Goal: Task Accomplishment & Management: Complete application form

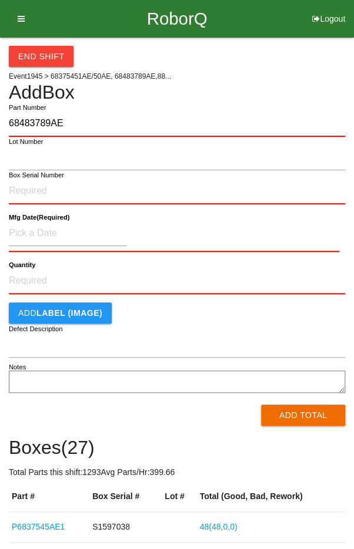
click at [33, 119] on input "68483789AE" at bounding box center [177, 124] width 336 height 26
type input "68483789AE"
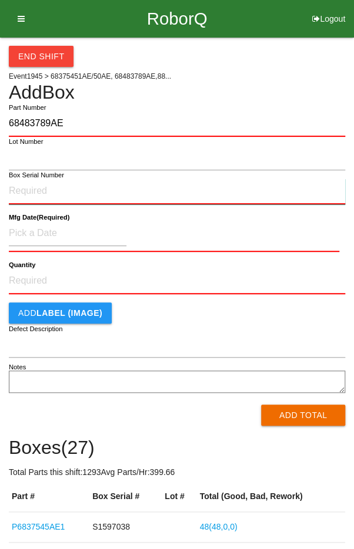
click at [25, 193] on input "Box Serial Number" at bounding box center [177, 192] width 336 height 26
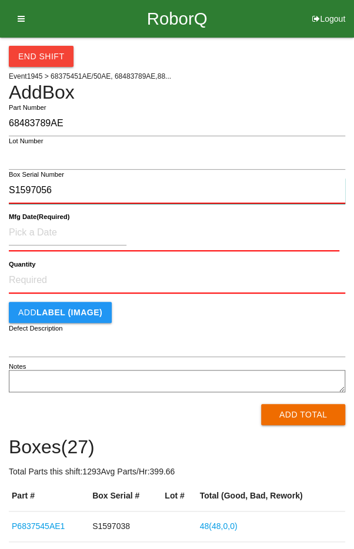
type input "S1597056"
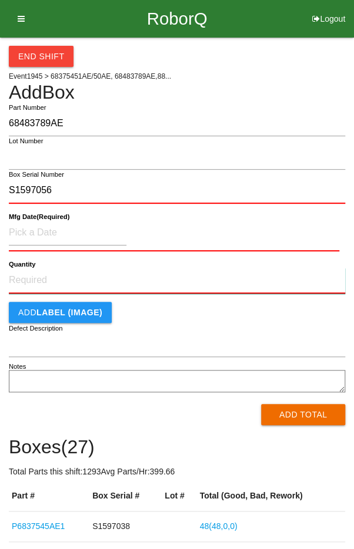
click at [42, 284] on input "Quantity" at bounding box center [177, 281] width 336 height 26
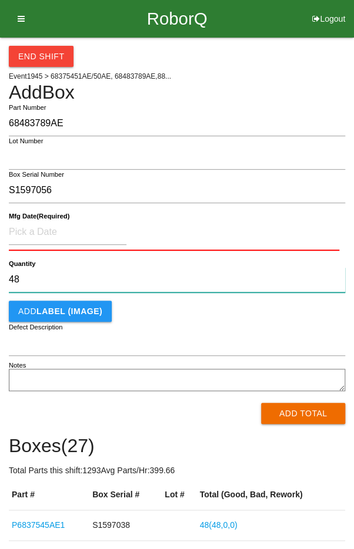
type input "48"
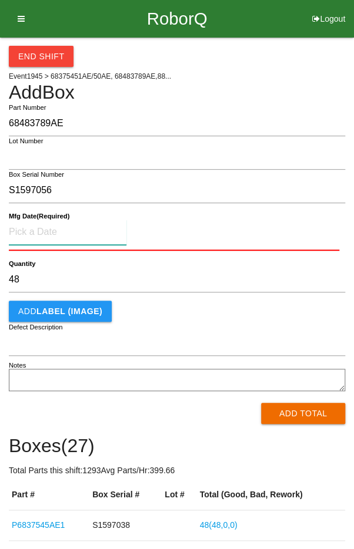
click at [48, 227] on input at bounding box center [67, 232] width 117 height 25
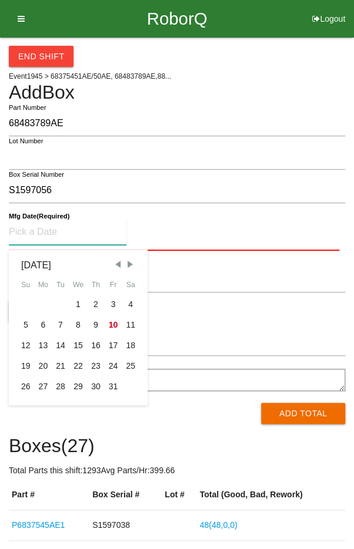
click at [116, 264] on span "Previous Month" at bounding box center [117, 264] width 11 height 11
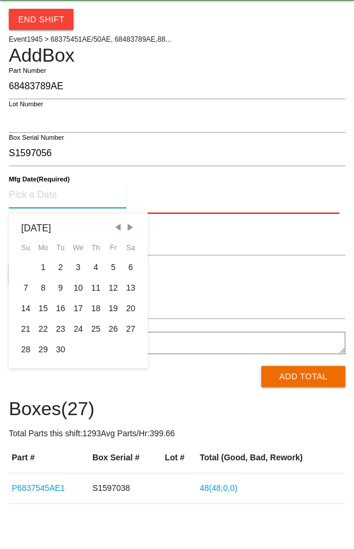
click at [76, 324] on div "10" at bounding box center [78, 325] width 18 height 21
type input "[DATE]"
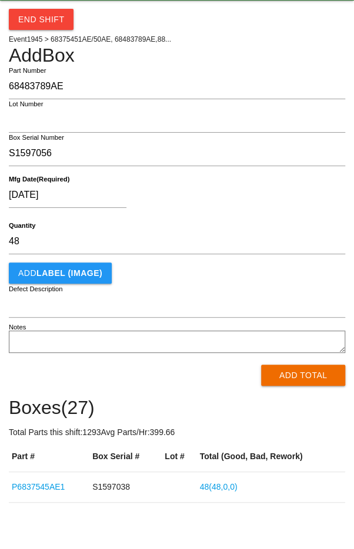
click at [204, 315] on div "Add LABEL (IMAGE)" at bounding box center [177, 310] width 336 height 21
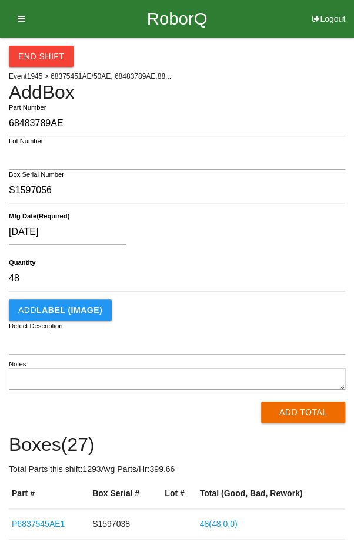
click at [303, 414] on button "Add Total" at bounding box center [303, 412] width 84 height 21
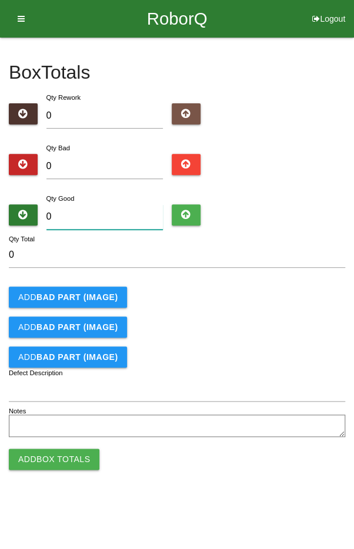
click at [112, 220] on input "0" at bounding box center [104, 216] width 117 height 25
type input "4"
type input "48"
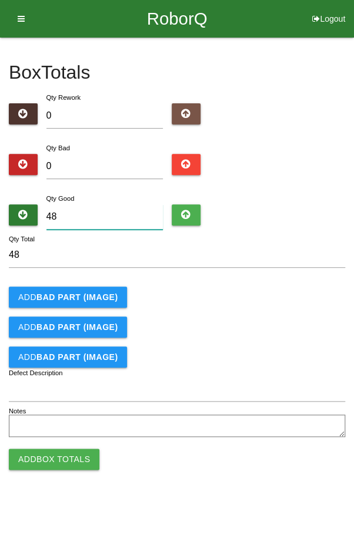
type input "48"
click at [311, 288] on div "Add BAD PART (IMAGE)" at bounding box center [177, 297] width 336 height 21
click at [63, 460] on button "Add Box Totals" at bounding box center [54, 459] width 90 height 21
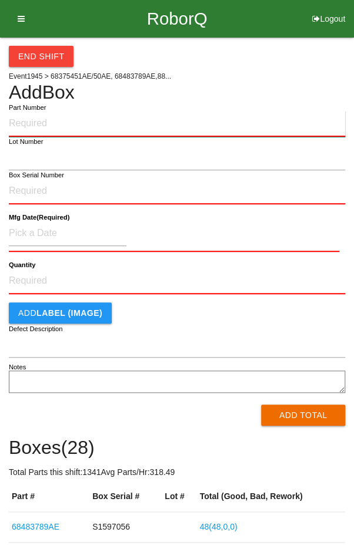
click at [50, 120] on input "Part Number" at bounding box center [177, 124] width 336 height 26
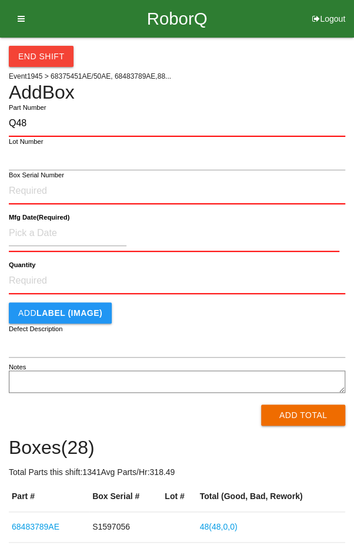
click at [45, 110] on label "Part Number" at bounding box center [27, 108] width 37 height 10
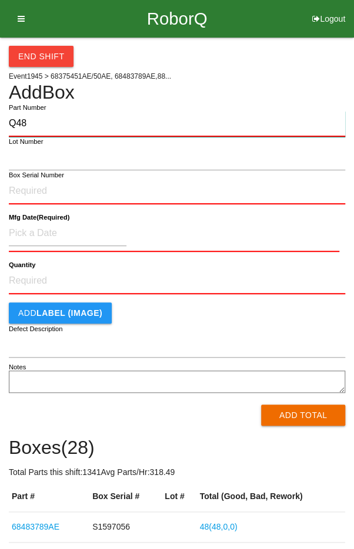
click at [45, 111] on input "Q48" at bounding box center [177, 124] width 336 height 26
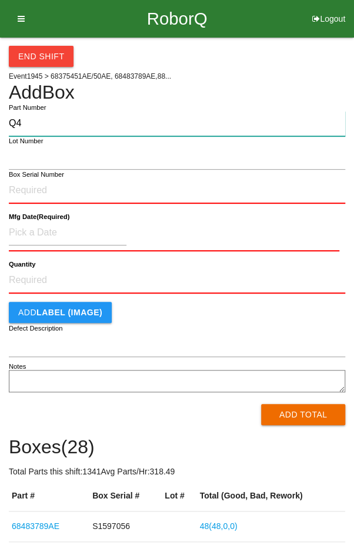
type input "Q"
type input "P68483789AE"
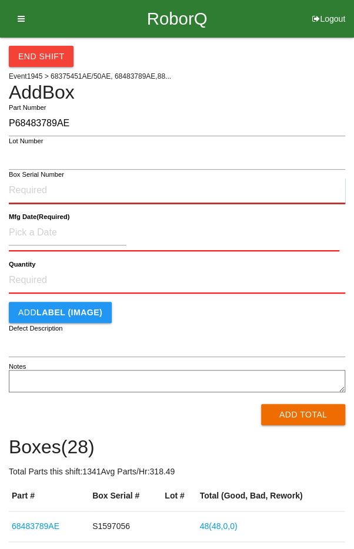
click at [22, 193] on input "Box Serial Number" at bounding box center [177, 191] width 336 height 26
type input "S1597058"
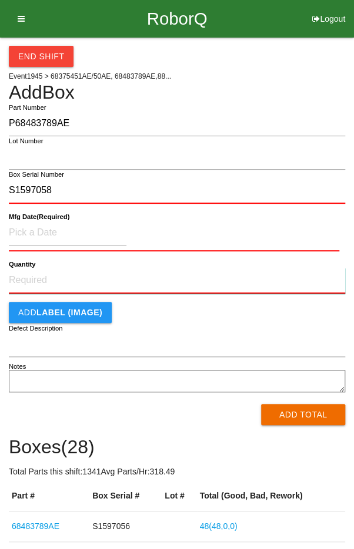
click at [36, 280] on input "Quantity" at bounding box center [177, 281] width 336 height 26
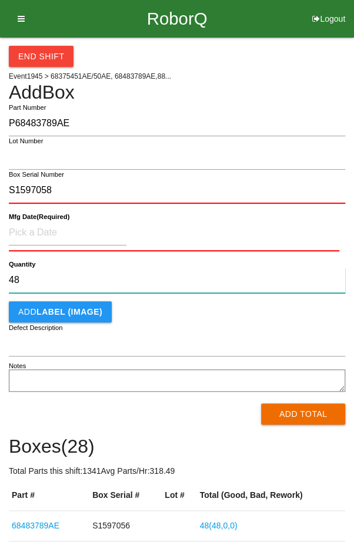
type input "48"
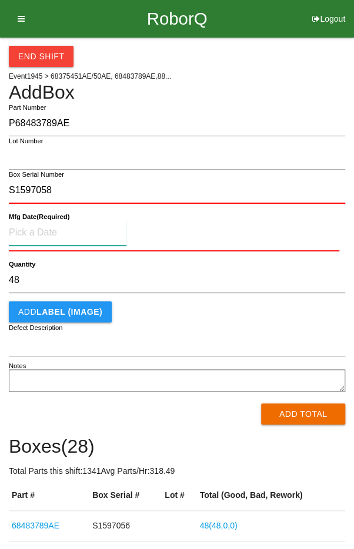
click at [38, 231] on input at bounding box center [67, 232] width 117 height 25
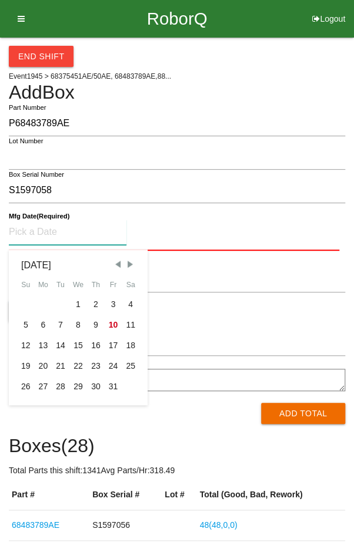
click at [115, 263] on span "Previous Month" at bounding box center [117, 264] width 11 height 11
click at [73, 324] on div "10" at bounding box center [78, 325] width 18 height 21
type input "[DATE]"
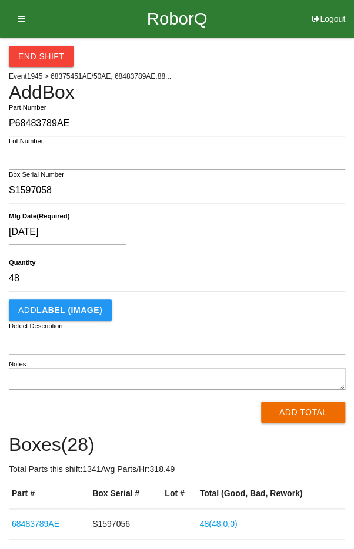
click at [196, 234] on div "[DATE]" at bounding box center [174, 235] width 330 height 30
click at [295, 416] on button "Add Total" at bounding box center [303, 412] width 84 height 21
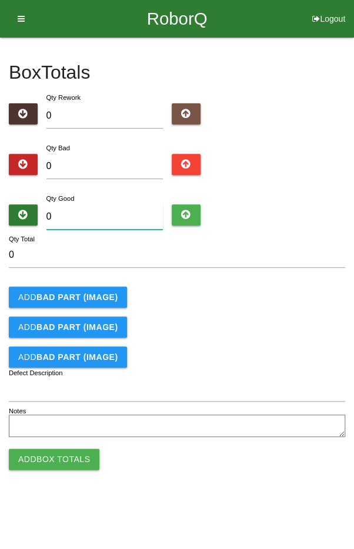
click at [96, 220] on input "0" at bounding box center [104, 216] width 117 height 25
type input "4"
type input "48"
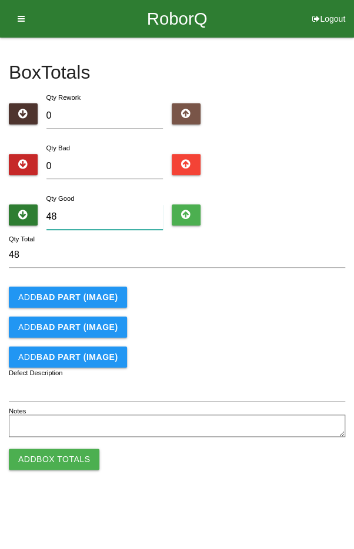
type input "48"
click at [281, 294] on div "Add BAD PART (IMAGE)" at bounding box center [177, 297] width 336 height 21
click at [55, 459] on button "Add Box Totals" at bounding box center [54, 459] width 90 height 21
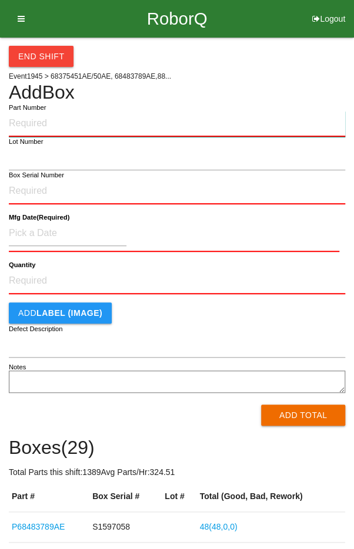
click at [43, 120] on input "Part Number" at bounding box center [177, 124] width 336 height 26
click at [51, 119] on input "Part Number" at bounding box center [177, 124] width 336 height 26
type input "P68483789AE"
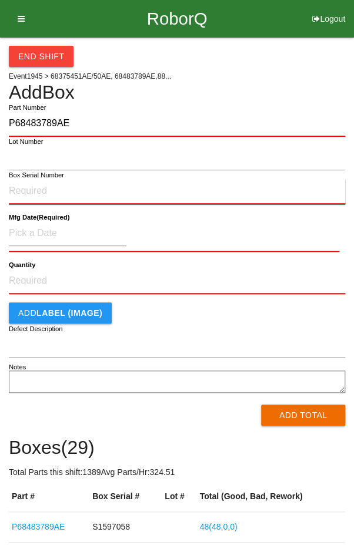
click at [32, 187] on input "Box Serial Number" at bounding box center [177, 192] width 336 height 26
type input "S1597029"
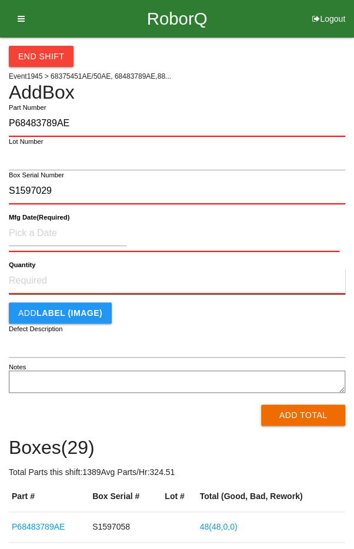
click at [41, 281] on input "Quantity" at bounding box center [177, 281] width 336 height 26
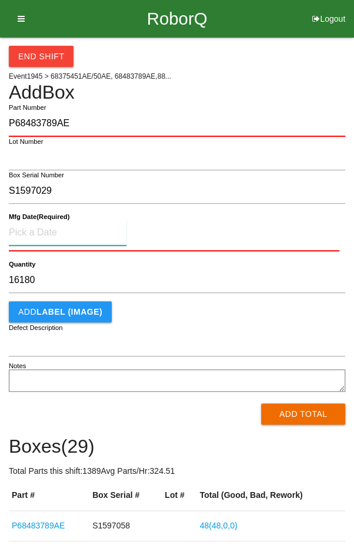
click at [40, 230] on input at bounding box center [67, 232] width 117 height 25
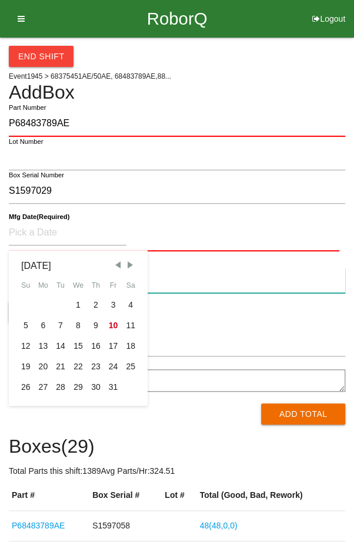
click at [296, 291] on input "16180" at bounding box center [177, 280] width 336 height 25
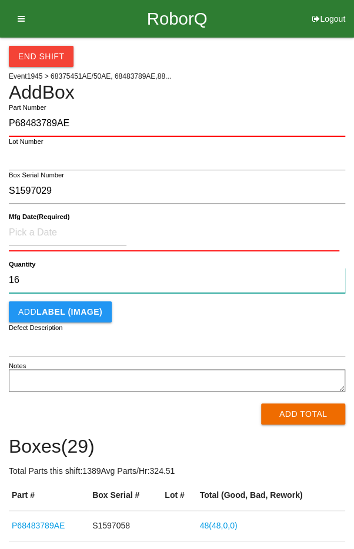
type input "1"
type input "48"
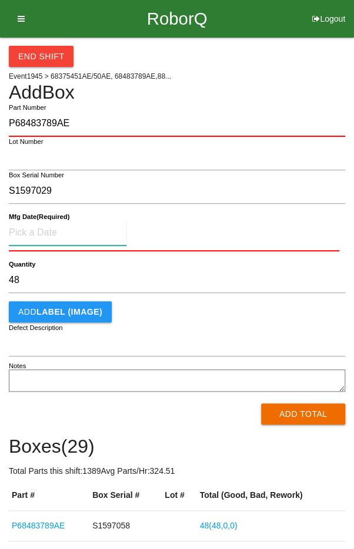
click at [49, 226] on input at bounding box center [67, 232] width 117 height 25
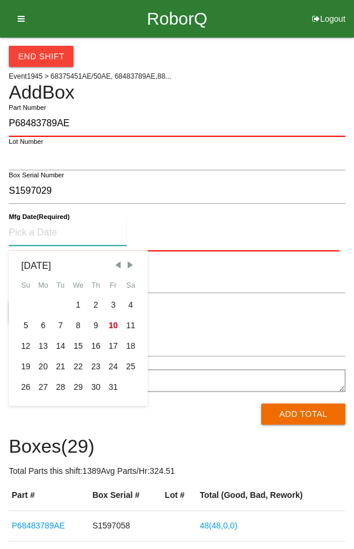
click at [116, 265] on span "Previous Month" at bounding box center [117, 265] width 11 height 11
click at [115, 265] on span "Previous Month" at bounding box center [117, 265] width 11 height 11
click at [25, 347] on div "10" at bounding box center [26, 346] width 18 height 21
type input "[DATE]"
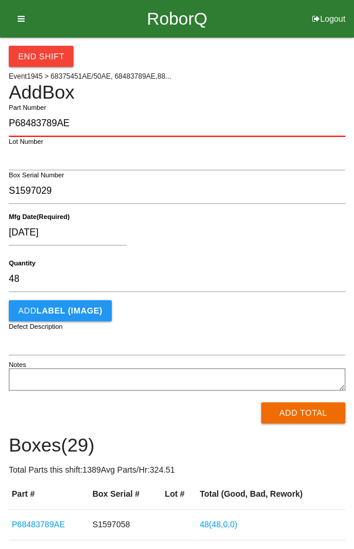
click at [280, 233] on div "[DATE]" at bounding box center [174, 235] width 330 height 30
click at [307, 419] on button "Add Total" at bounding box center [303, 412] width 84 height 21
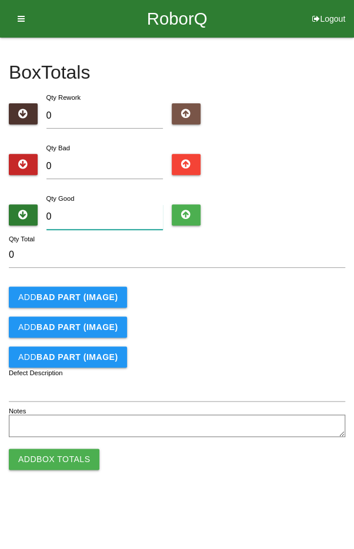
click at [106, 211] on input "0" at bounding box center [104, 216] width 117 height 25
type input "4"
type input "48"
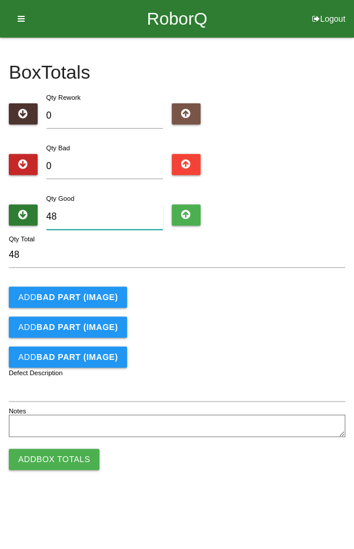
type input "48"
click at [305, 299] on div "Add BAD PART (IMAGE)" at bounding box center [177, 297] width 336 height 21
click at [58, 459] on button "Add Box Totals" at bounding box center [54, 459] width 90 height 21
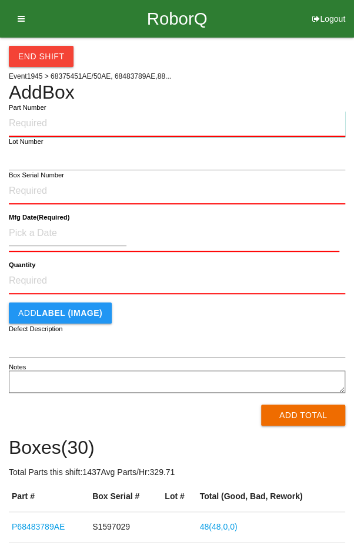
click at [41, 118] on input "Part Number" at bounding box center [177, 124] width 336 height 26
click at [62, 121] on input "Part Number" at bounding box center [177, 124] width 336 height 26
type input "P6848378AE8"
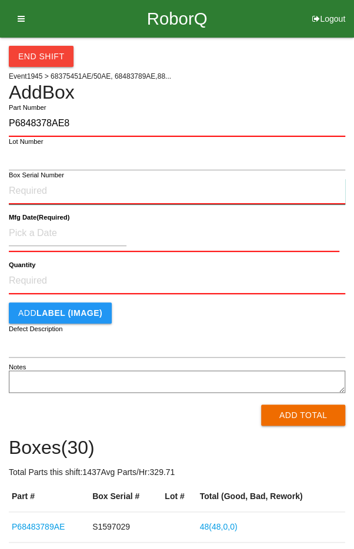
click at [33, 189] on input "Box Serial Number" at bounding box center [177, 192] width 336 height 26
type input "S1597057"
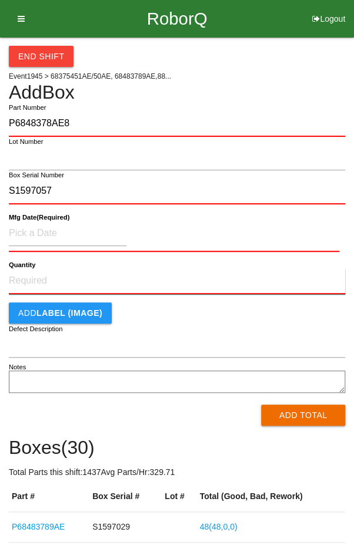
click at [55, 284] on input "Quantity" at bounding box center [177, 281] width 336 height 26
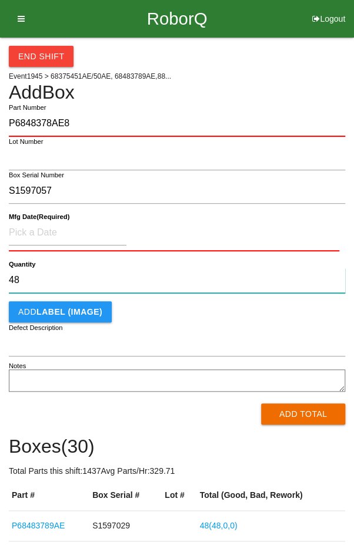
type input "48"
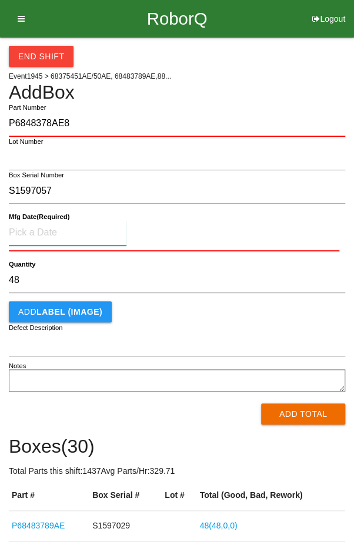
click at [43, 226] on input at bounding box center [67, 232] width 117 height 25
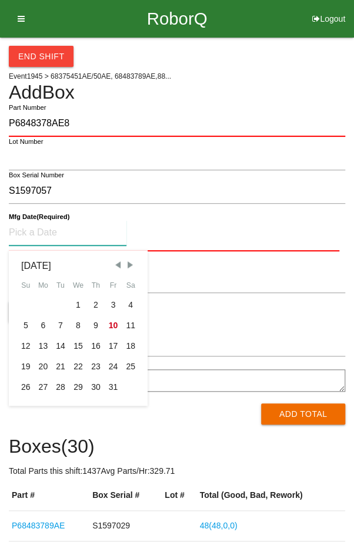
click at [118, 266] on span "Previous Month" at bounding box center [117, 265] width 11 height 11
click at [74, 327] on div "10" at bounding box center [78, 325] width 18 height 21
type input "[DATE]"
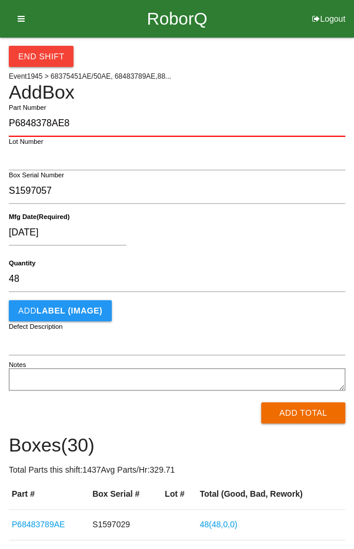
click at [238, 234] on div "[DATE]" at bounding box center [174, 235] width 330 height 30
click at [305, 415] on button "Add Total" at bounding box center [303, 412] width 84 height 21
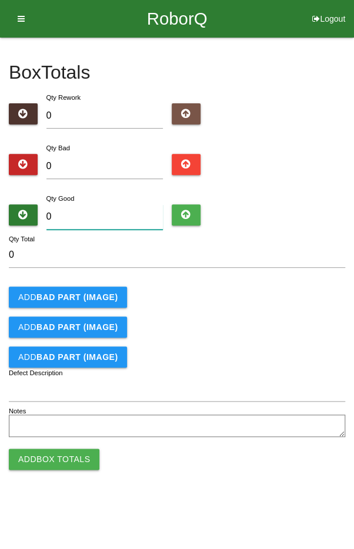
click at [120, 212] on input "0" at bounding box center [104, 216] width 117 height 25
type input "4"
type input "48"
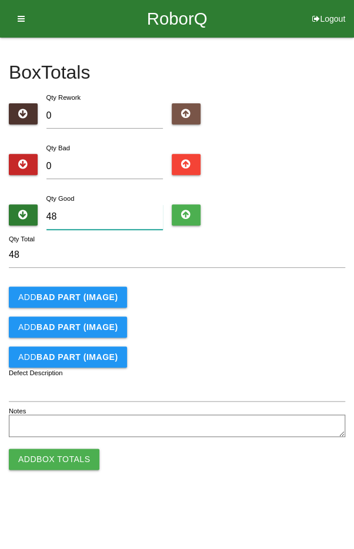
type input "48"
click at [277, 288] on div "Add BAD PART (IMAGE)" at bounding box center [177, 297] width 336 height 21
click at [60, 453] on button "Add Box Totals" at bounding box center [54, 459] width 90 height 21
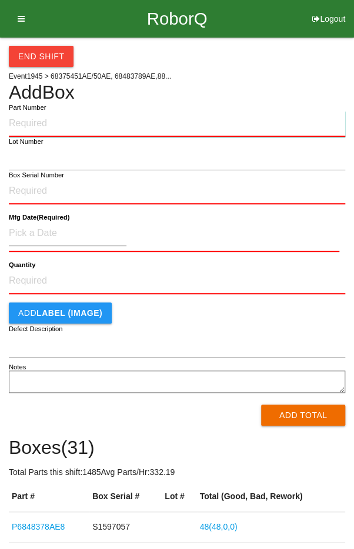
click at [42, 120] on input "Part Number" at bounding box center [177, 124] width 336 height 26
type input "P68483788AE"
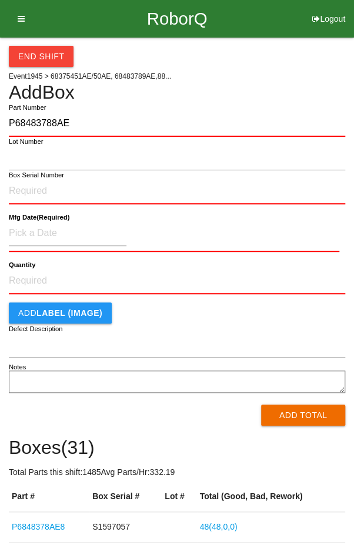
click at [24, 174] on label "Box Serial Number" at bounding box center [36, 175] width 55 height 10
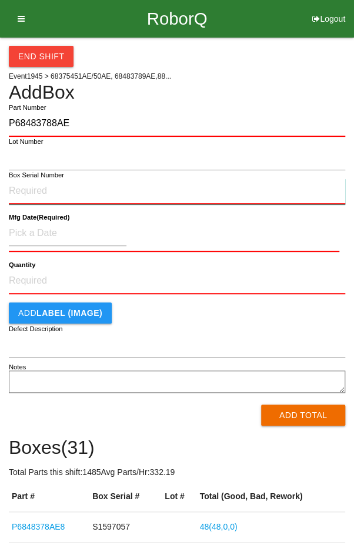
click at [24, 179] on input "Box Serial Number" at bounding box center [177, 192] width 336 height 26
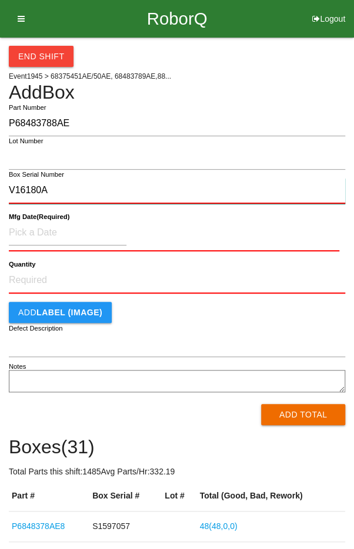
click at [66, 178] on input "V16180A" at bounding box center [177, 191] width 336 height 26
type input "V"
type input "S1597045"
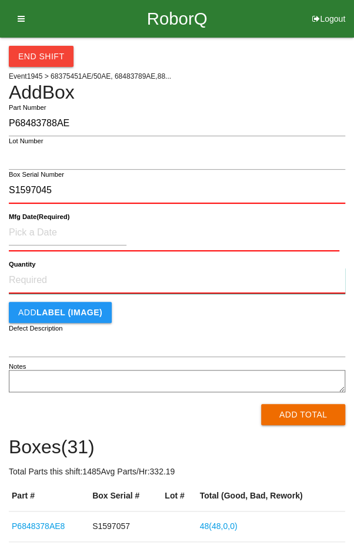
click at [45, 280] on input "Quantity" at bounding box center [177, 281] width 336 height 26
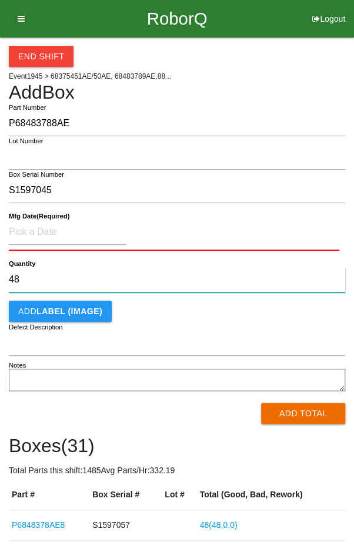
type input "48"
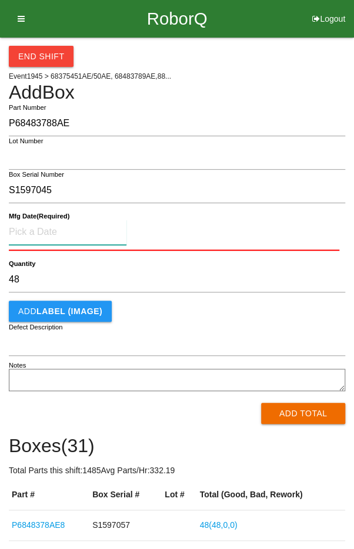
click at [46, 228] on input at bounding box center [67, 232] width 117 height 25
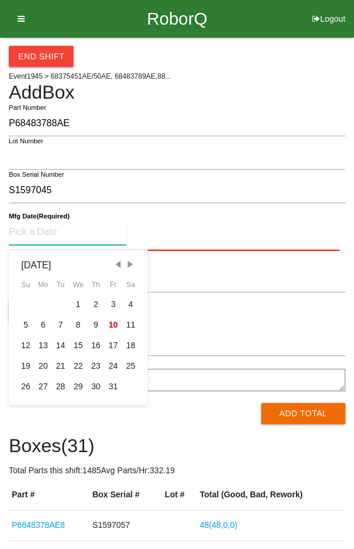
click at [115, 264] on span "Previous Month" at bounding box center [117, 264] width 11 height 11
click at [118, 266] on span "Previous Month" at bounding box center [117, 264] width 11 height 11
click at [23, 347] on div "10" at bounding box center [26, 345] width 18 height 21
type input "[DATE]"
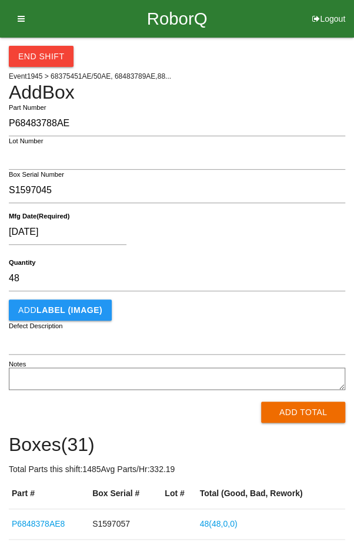
click at [211, 245] on div "[DATE]" at bounding box center [174, 235] width 330 height 30
click at [297, 415] on button "Add Total" at bounding box center [303, 412] width 84 height 21
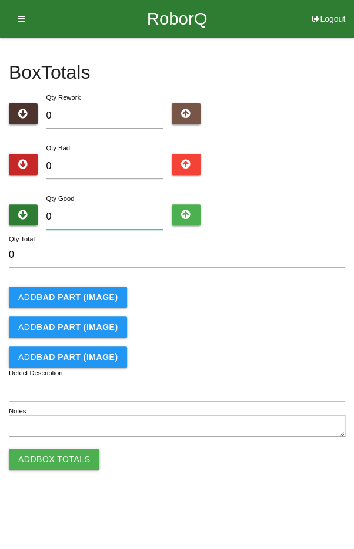
click at [108, 218] on input "0" at bounding box center [104, 216] width 117 height 25
type input "4"
type input "48"
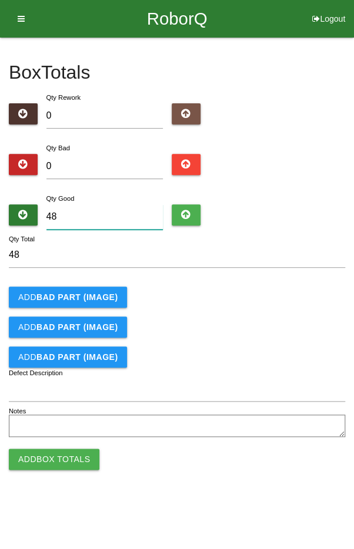
type input "48"
click at [294, 314] on form "48 Qty Total Add BAD PART (IMAGE) Add BAD PART (IMAGE) Add BAD PART (IMAGE) Def…" at bounding box center [177, 342] width 336 height 198
click at [62, 459] on button "Add Box Totals" at bounding box center [54, 459] width 90 height 21
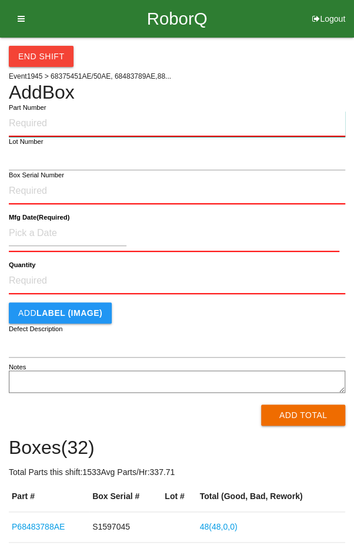
click at [38, 119] on input "Part Number" at bounding box center [177, 124] width 336 height 26
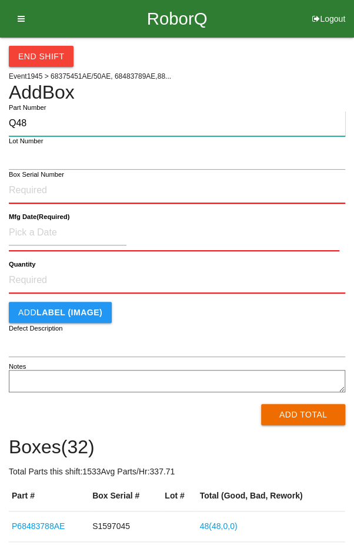
click at [49, 119] on input "Q48" at bounding box center [177, 123] width 336 height 25
type input "Q"
type input "P68483788AE"
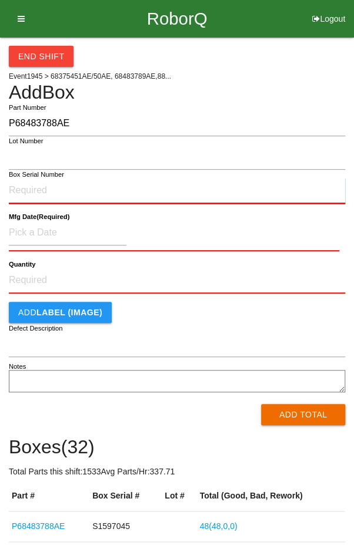
click at [19, 185] on input "Box Serial Number" at bounding box center [177, 191] width 336 height 26
click at [73, 187] on input "V1618A0" at bounding box center [177, 191] width 336 height 26
type input "V"
type input "S1597053"
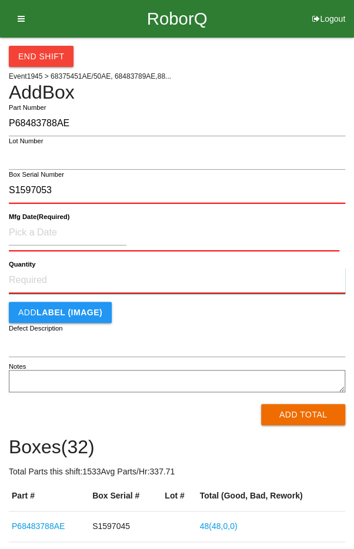
click at [53, 274] on input "Quantity" at bounding box center [177, 281] width 336 height 26
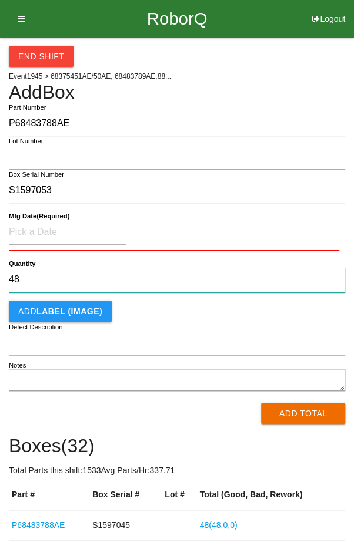
type input "48"
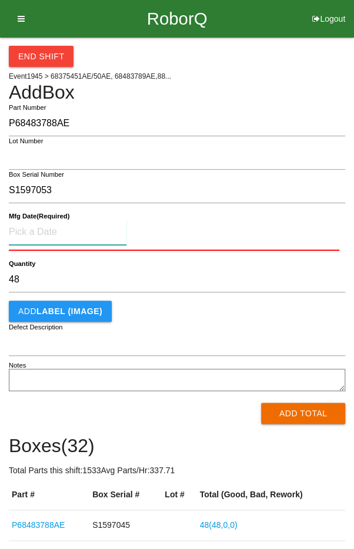
click at [59, 236] on input at bounding box center [67, 232] width 117 height 25
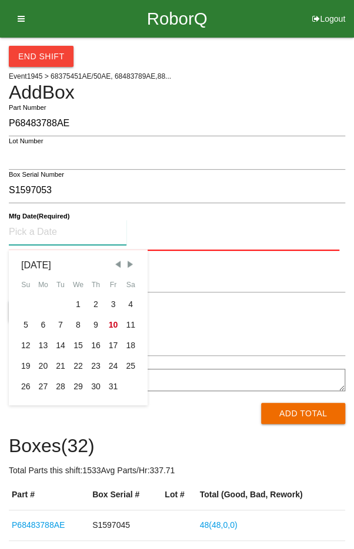
click at [117, 265] on span "Previous Month" at bounding box center [117, 264] width 11 height 11
click at [78, 326] on div "10" at bounding box center [78, 325] width 18 height 21
type input "[DATE]"
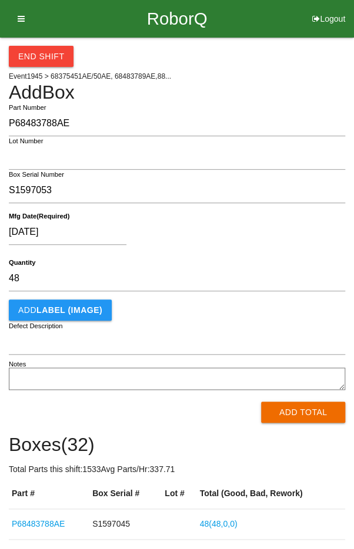
click at [230, 236] on div "[DATE]" at bounding box center [174, 235] width 330 height 30
click at [292, 408] on button "Add Total" at bounding box center [303, 412] width 84 height 21
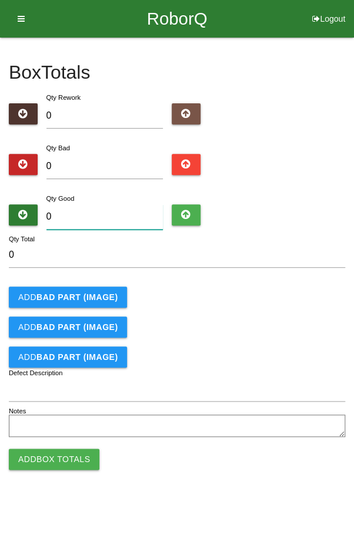
click at [116, 215] on input "0" at bounding box center [104, 216] width 117 height 25
type input "4"
type input "48"
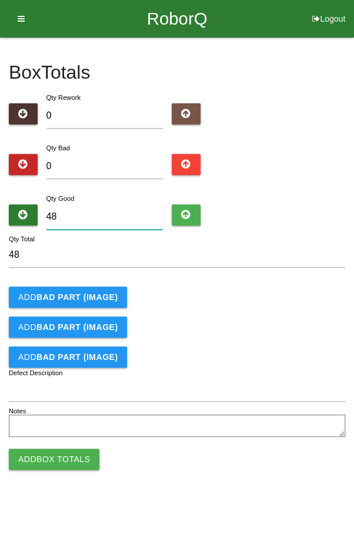
type input "48"
click at [315, 175] on div "Qty Bad 0" at bounding box center [177, 163] width 336 height 42
click at [53, 467] on button "Add Box Totals" at bounding box center [54, 459] width 90 height 21
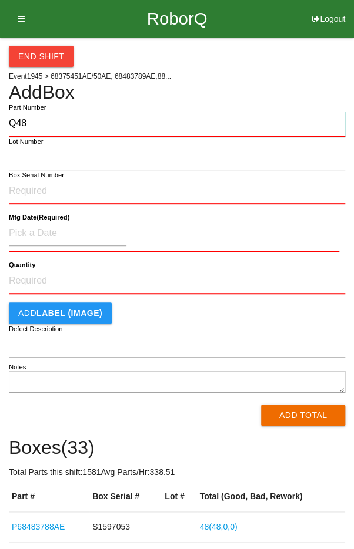
click at [48, 111] on input "Q48" at bounding box center [177, 124] width 336 height 26
type input "Q"
type input "P68483788AE"
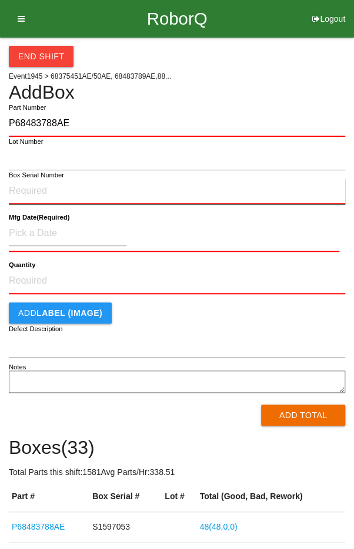
click at [20, 186] on input "Box Serial Number" at bounding box center [177, 192] width 336 height 26
type input "S1597055"
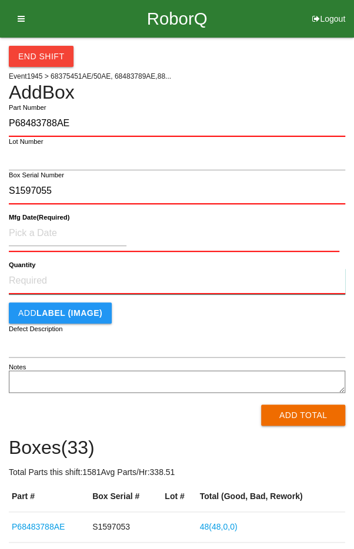
click at [29, 283] on input "Quantity" at bounding box center [177, 281] width 336 height 26
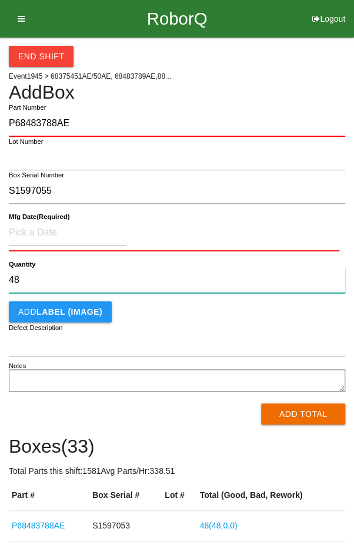
type input "48"
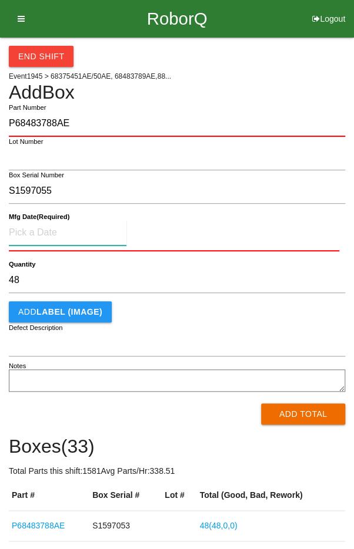
click at [36, 228] on input at bounding box center [67, 232] width 117 height 25
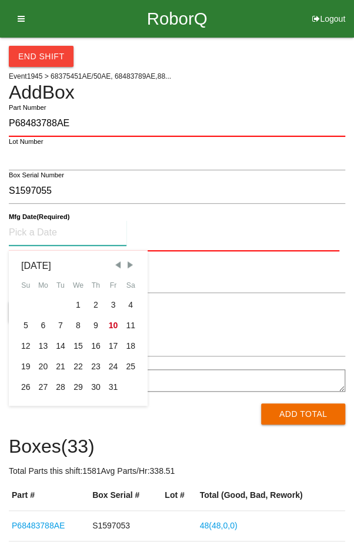
click at [115, 269] on span "Previous Month" at bounding box center [117, 265] width 11 height 11
click at [75, 326] on div "10" at bounding box center [78, 325] width 18 height 21
type input "[DATE]"
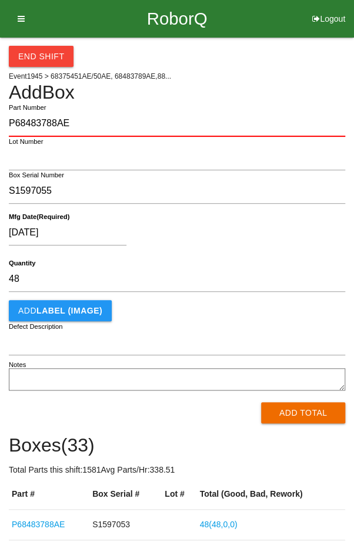
click at [221, 307] on div "Add LABEL (IMAGE)" at bounding box center [177, 310] width 336 height 21
click at [312, 411] on button "Add Total" at bounding box center [303, 412] width 84 height 21
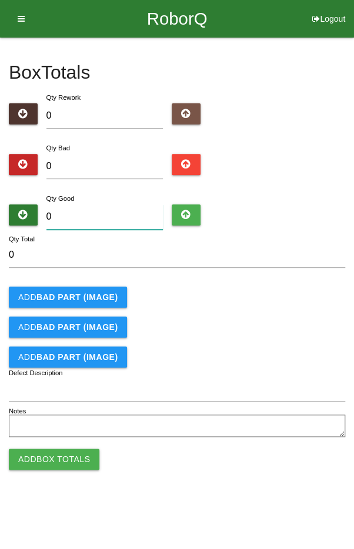
click at [119, 212] on input "0" at bounding box center [104, 216] width 117 height 25
type input "4"
type input "48"
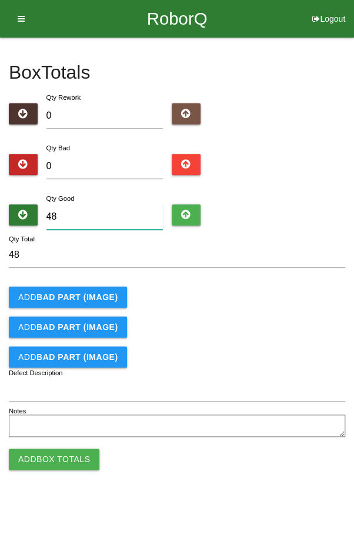
type input "48"
click at [288, 319] on div "Add BAD PART (IMAGE)" at bounding box center [177, 327] width 336 height 21
click at [45, 468] on button "Add Box Totals" at bounding box center [54, 459] width 90 height 21
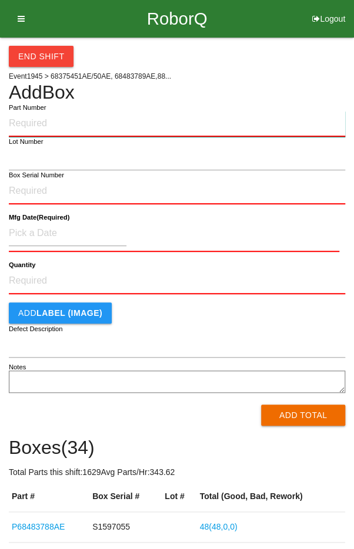
click at [58, 119] on input "Part Number" at bounding box center [177, 124] width 336 height 26
click at [48, 120] on input "Q48" at bounding box center [177, 124] width 336 height 26
type input "Q"
type input "P6848378AE8"
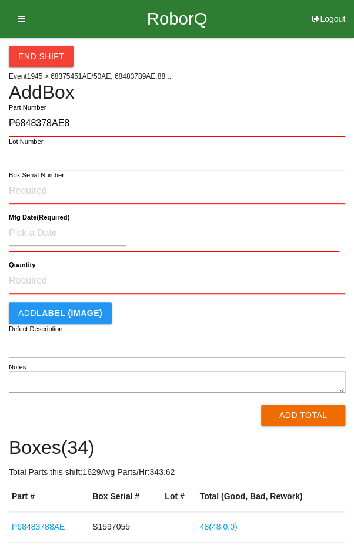
click at [38, 177] on label "Box Serial Number" at bounding box center [36, 175] width 55 height 10
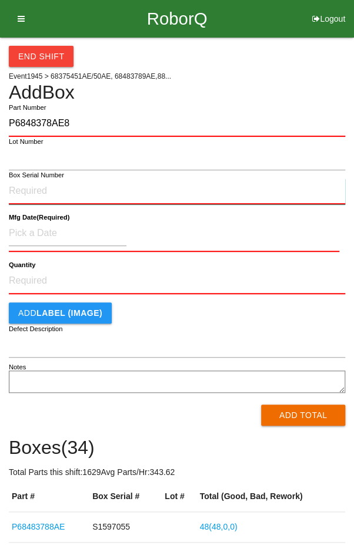
click at [38, 179] on input "Box Serial Number" at bounding box center [177, 192] width 336 height 26
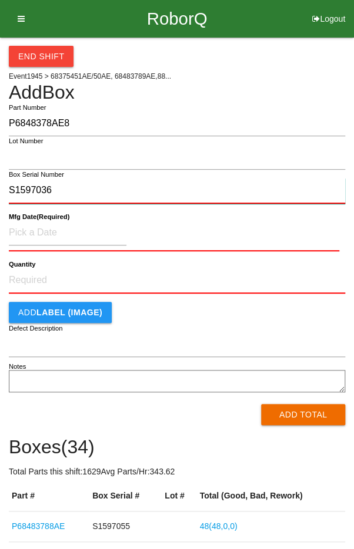
type input "S1597036"
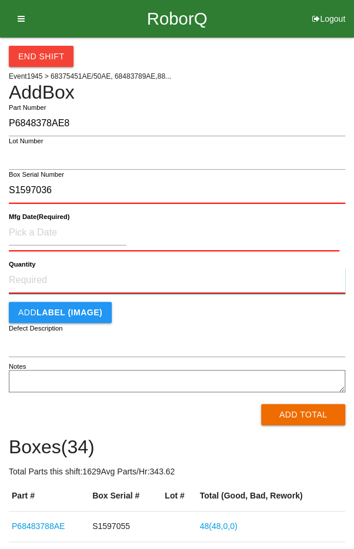
click at [46, 274] on input "Quantity" at bounding box center [177, 281] width 336 height 26
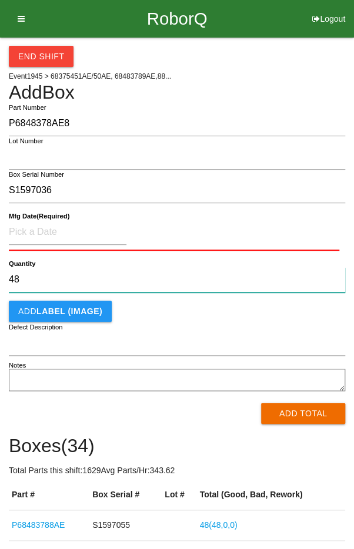
type input "48"
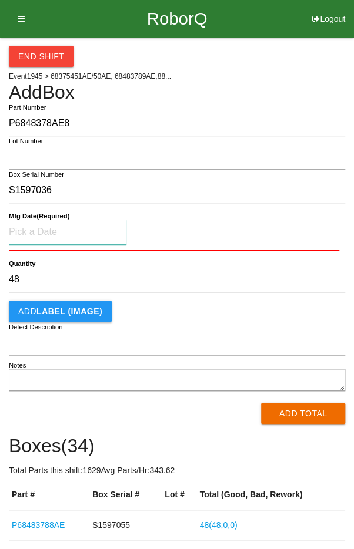
click at [48, 234] on input at bounding box center [67, 232] width 117 height 25
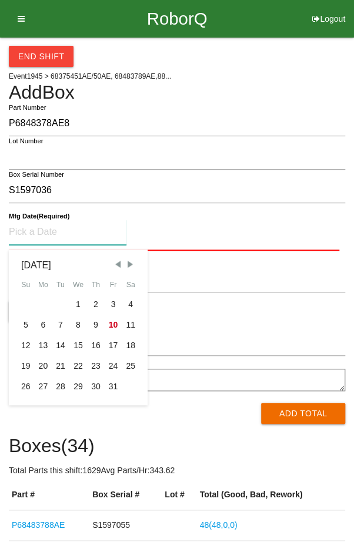
click at [115, 267] on span "Previous Month" at bounding box center [117, 264] width 11 height 11
click at [117, 265] on span "Previous Month" at bounding box center [117, 264] width 11 height 11
click at [28, 345] on div "10" at bounding box center [26, 345] width 18 height 21
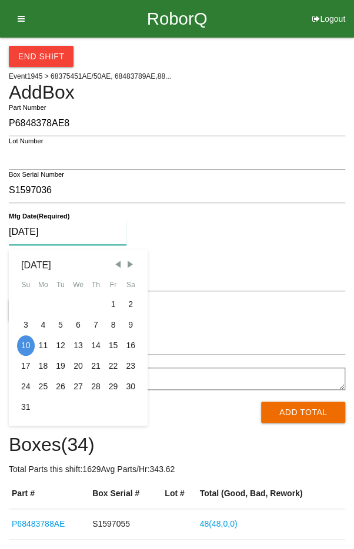
type input "[DATE]"
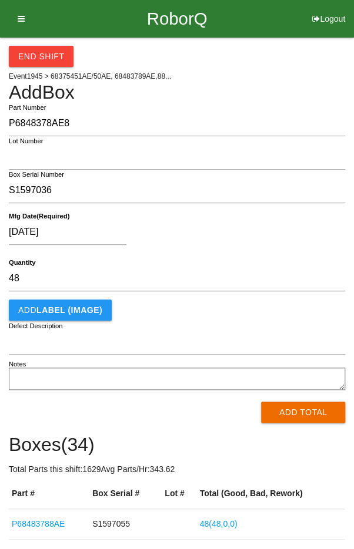
click at [248, 233] on div "[DATE]" at bounding box center [174, 235] width 330 height 30
click at [300, 415] on button "Add Total" at bounding box center [303, 412] width 84 height 21
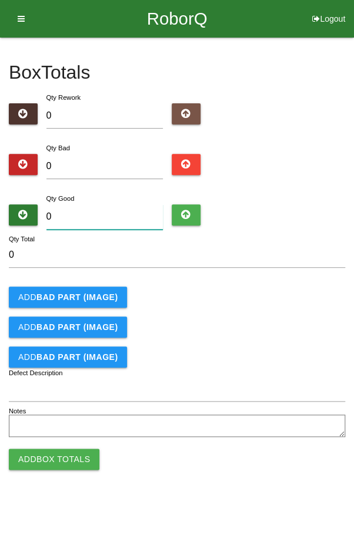
click at [108, 220] on input "0" at bounding box center [104, 216] width 117 height 25
type input "4"
type input "48"
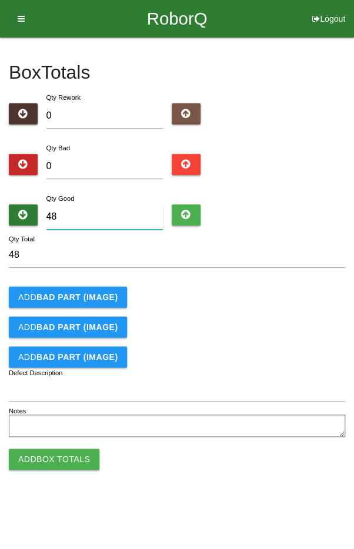
type input "48"
click at [307, 308] on form "48 Qty Total Add BAD PART (IMAGE) Add BAD PART (IMAGE) Add BAD PART (IMAGE) Def…" at bounding box center [177, 342] width 336 height 198
click at [58, 458] on button "Add Box Totals" at bounding box center [54, 459] width 90 height 21
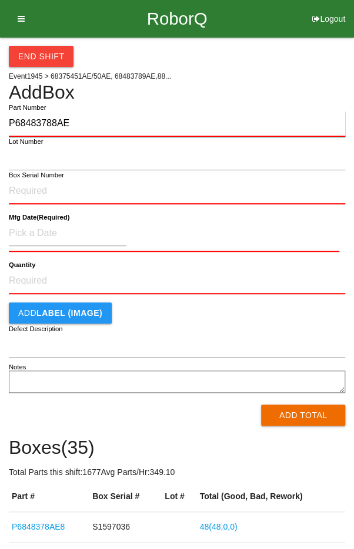
type input "P68483788AE"
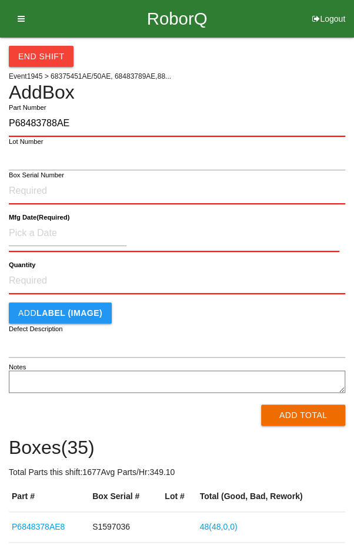
click at [26, 175] on label "Box Serial Number" at bounding box center [36, 175] width 55 height 10
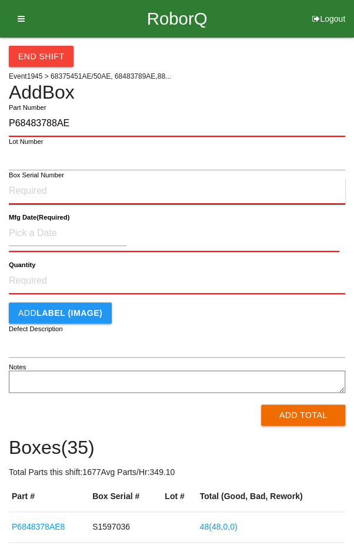
click at [26, 179] on input "Box Serial Number" at bounding box center [177, 192] width 336 height 26
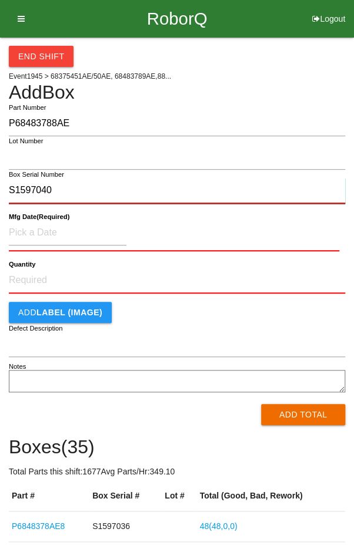
type input "S1597040"
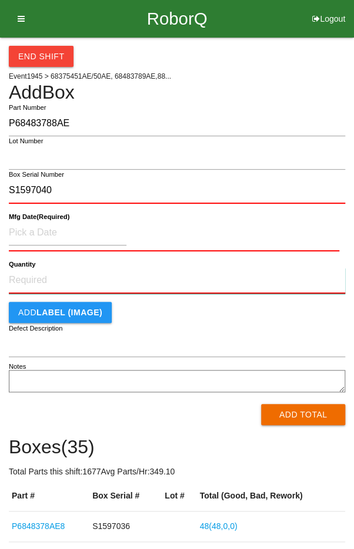
click at [43, 274] on input "Quantity" at bounding box center [177, 281] width 336 height 26
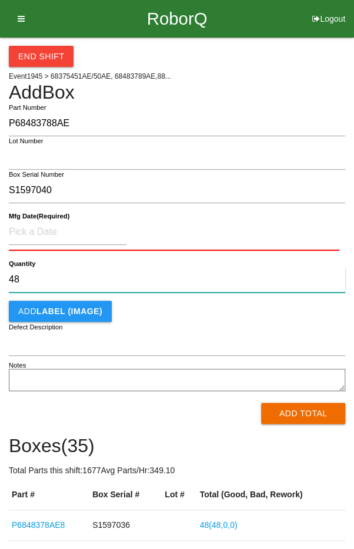
type input "48"
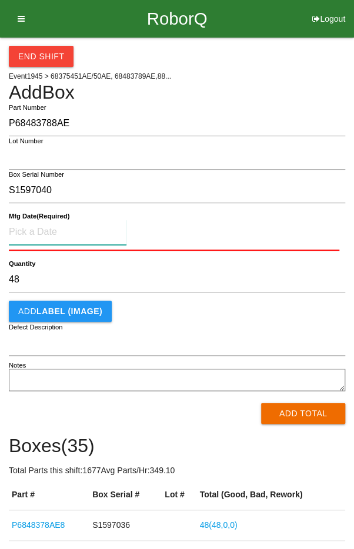
click at [45, 227] on input at bounding box center [67, 232] width 117 height 25
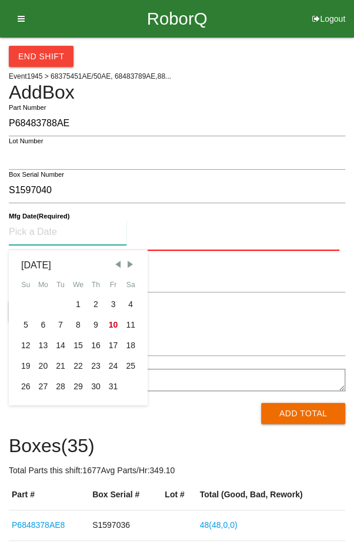
click at [116, 265] on span "Previous Month" at bounding box center [117, 264] width 11 height 11
click at [113, 265] on span "Previous Month" at bounding box center [117, 264] width 11 height 11
click at [28, 347] on div "10" at bounding box center [26, 345] width 18 height 21
type input "[DATE]"
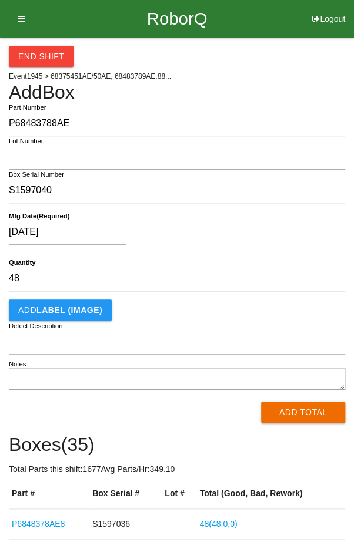
click at [220, 229] on div "[DATE]" at bounding box center [174, 235] width 330 height 30
click at [303, 417] on button "Add Total" at bounding box center [303, 412] width 84 height 21
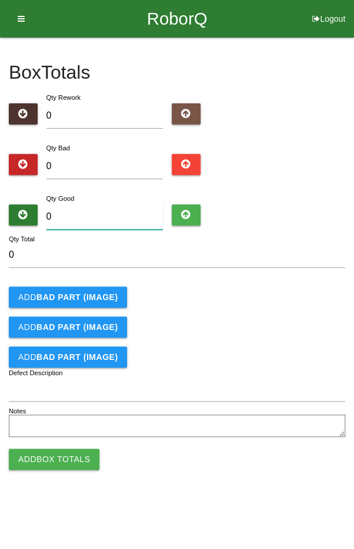
click at [97, 214] on input "0" at bounding box center [104, 216] width 117 height 25
type input "4"
type input "48"
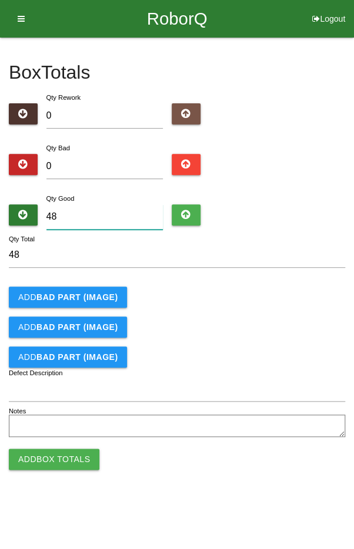
type input "48"
click at [281, 300] on div "Add BAD PART (IMAGE)" at bounding box center [177, 297] width 336 height 21
click at [47, 454] on button "Add Box Totals" at bounding box center [54, 459] width 90 height 21
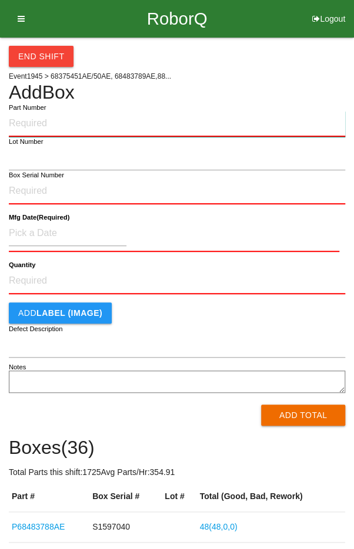
click at [58, 123] on input "Part Number" at bounding box center [177, 124] width 336 height 26
type input "P68483788AE"
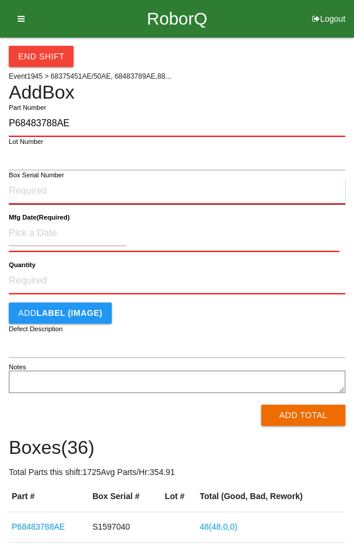
click at [39, 186] on input "Box Serial Number" at bounding box center [177, 192] width 336 height 26
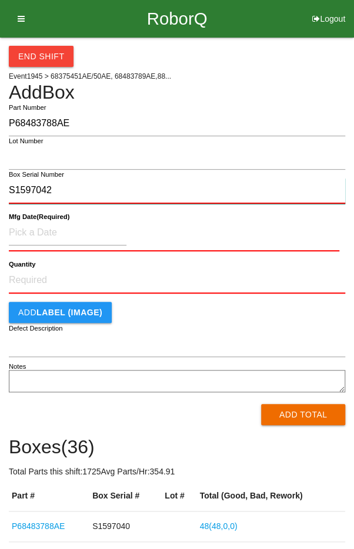
type input "S1597042"
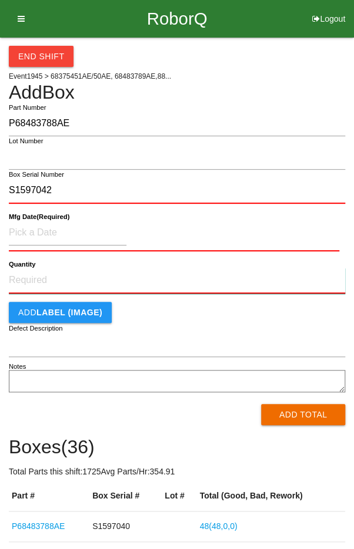
click at [43, 283] on input "Quantity" at bounding box center [177, 281] width 336 height 26
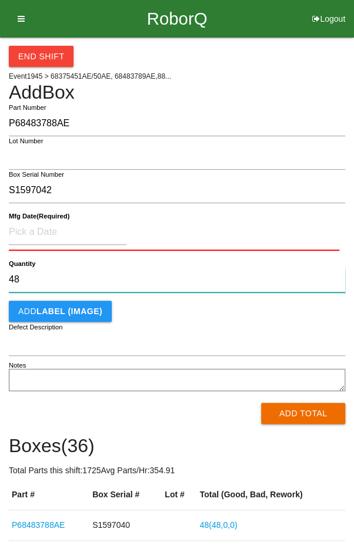
type input "48"
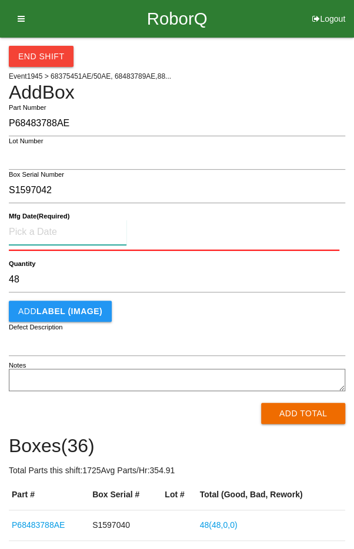
click at [49, 227] on input at bounding box center [67, 232] width 117 height 25
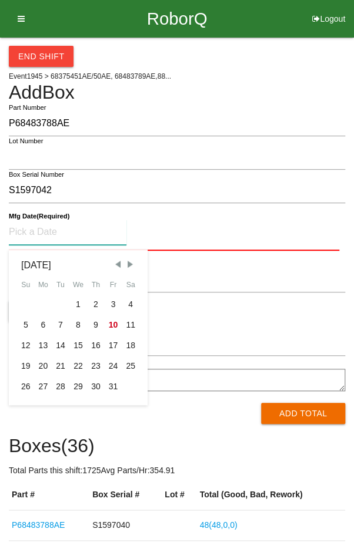
click at [113, 264] on span "Previous Month" at bounding box center [117, 264] width 11 height 11
click at [116, 264] on span "Previous Month" at bounding box center [117, 264] width 11 height 11
click at [23, 348] on div "10" at bounding box center [26, 345] width 18 height 21
type input "[DATE]"
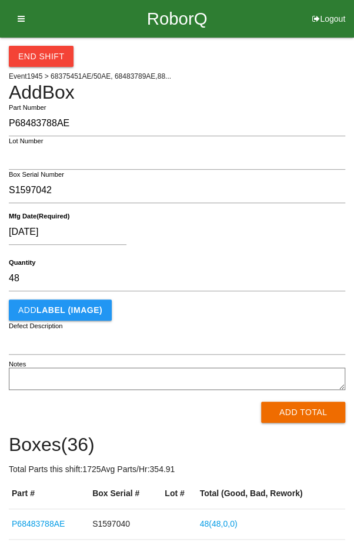
click at [216, 241] on div "[DATE]" at bounding box center [174, 235] width 330 height 30
click at [302, 414] on button "Add Total" at bounding box center [303, 412] width 84 height 21
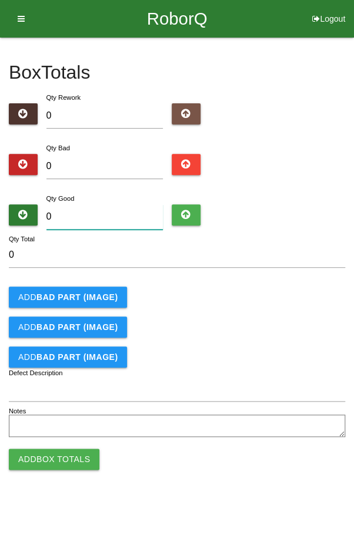
click at [109, 214] on input "0" at bounding box center [104, 216] width 117 height 25
type input "4"
type input "48"
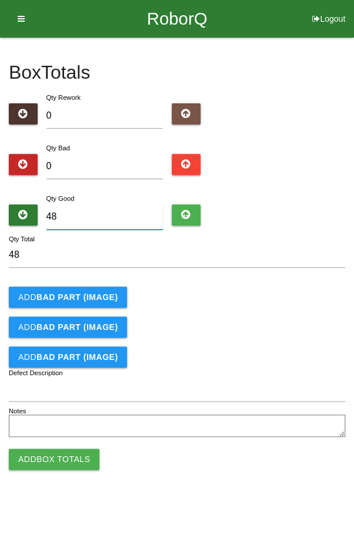
type input "48"
click at [317, 298] on div "Add BAD PART (IMAGE)" at bounding box center [177, 297] width 336 height 21
click at [55, 460] on button "Add Box Totals" at bounding box center [54, 459] width 90 height 21
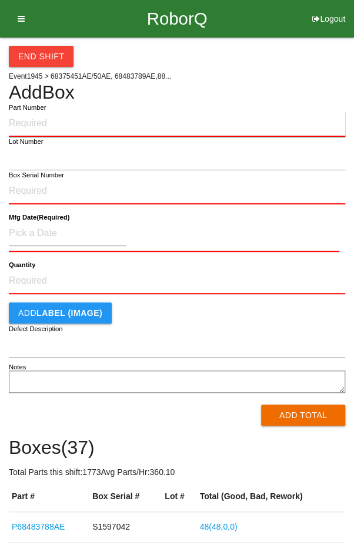
click at [54, 119] on input "Part Number" at bounding box center [177, 124] width 336 height 26
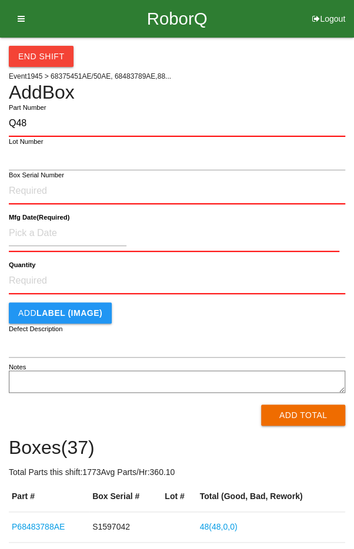
click at [45, 107] on label "Part Number" at bounding box center [27, 108] width 37 height 10
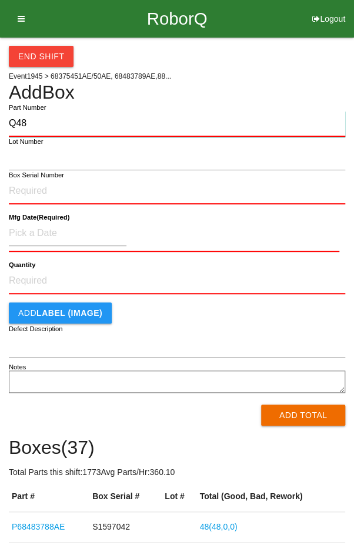
click at [45, 111] on input "Q48" at bounding box center [177, 124] width 336 height 26
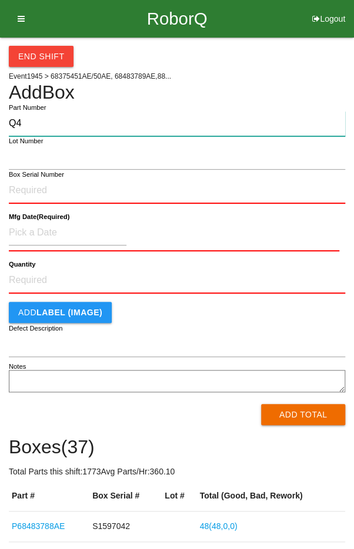
type input "Q"
type input "P68483788AE"
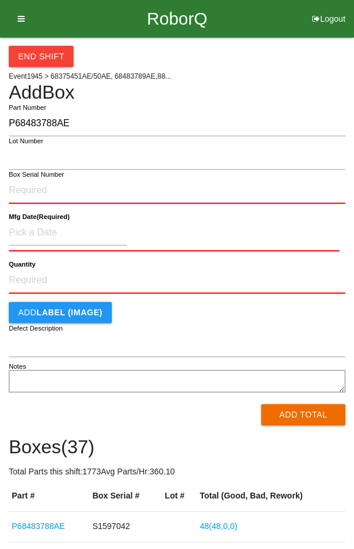
click at [19, 177] on label "Box Serial Number" at bounding box center [36, 175] width 55 height 10
click at [19, 178] on input "Box Serial Number" at bounding box center [177, 191] width 336 height 26
type input "S1597010"
click at [41, 280] on input "Quantity" at bounding box center [177, 281] width 336 height 26
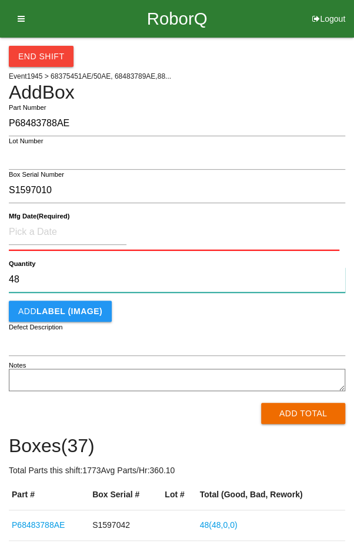
type input "48"
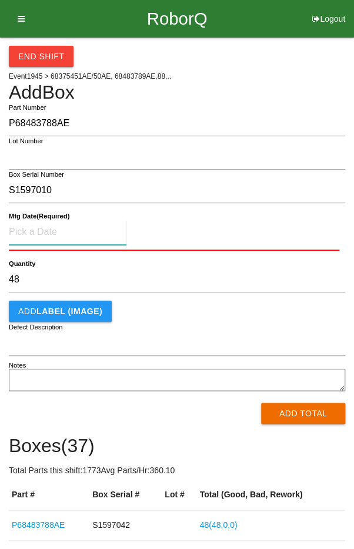
click at [37, 227] on input at bounding box center [67, 232] width 117 height 25
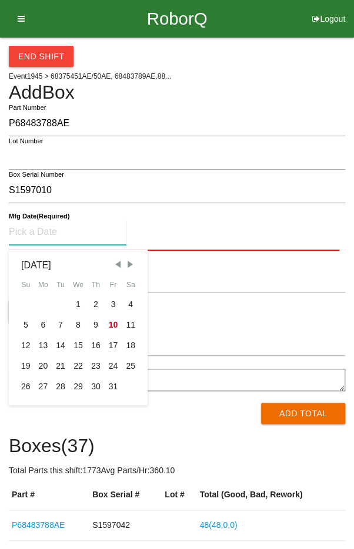
click at [113, 264] on span "Previous Month" at bounding box center [117, 264] width 11 height 11
click at [114, 267] on span "Previous Month" at bounding box center [117, 264] width 11 height 11
click at [115, 267] on span "Previous Month" at bounding box center [117, 264] width 11 height 11
click at [101, 319] on div "10" at bounding box center [96, 325] width 18 height 21
type input "[DATE]"
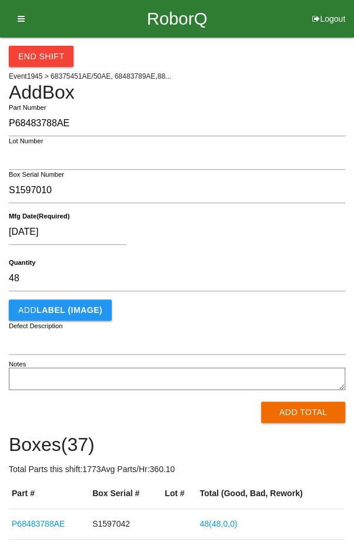
click at [234, 243] on div "[DATE]" at bounding box center [174, 235] width 330 height 30
click at [293, 416] on button "Add Total" at bounding box center [303, 412] width 84 height 21
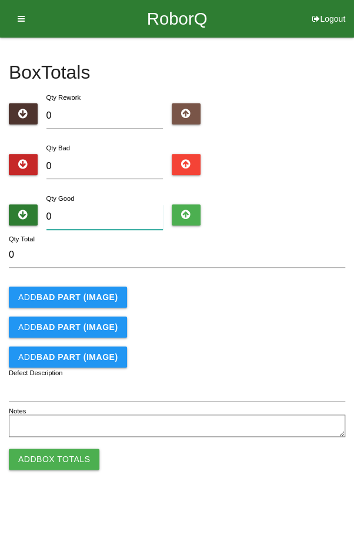
click at [106, 216] on input "0" at bounding box center [104, 216] width 117 height 25
type input "4"
type input "48"
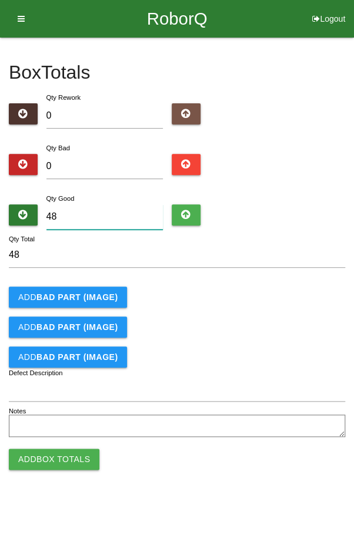
type input "48"
click at [304, 194] on div "Qty Good 48" at bounding box center [177, 213] width 336 height 42
click at [59, 459] on button "Add Box Totals" at bounding box center [54, 459] width 90 height 21
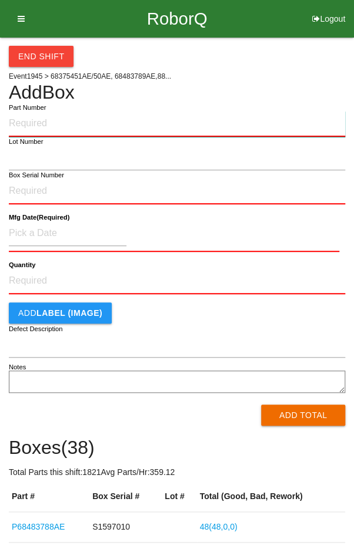
click at [47, 126] on input "Part Number" at bounding box center [177, 124] width 336 height 26
type input "P6848378AE8"
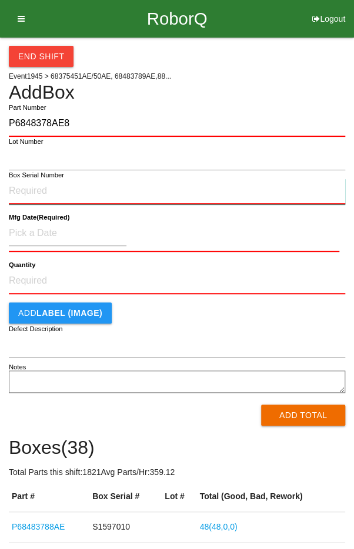
click at [24, 186] on input "Box Serial Number" at bounding box center [177, 192] width 336 height 26
type input "S1597020"
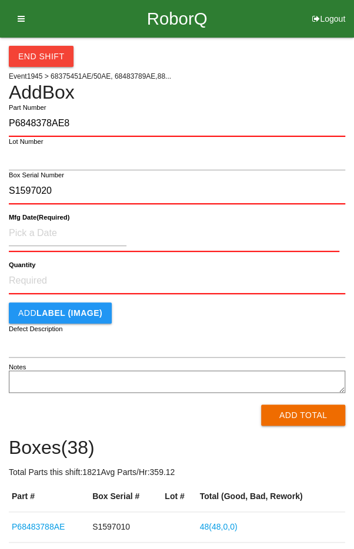
click at [23, 266] on b "Quantity" at bounding box center [22, 265] width 26 height 8
click at [23, 268] on input "Quantity" at bounding box center [177, 281] width 336 height 26
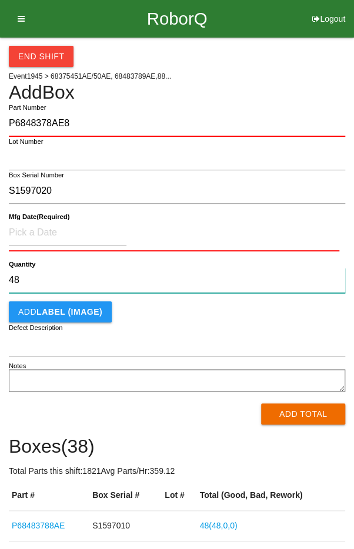
type input "48"
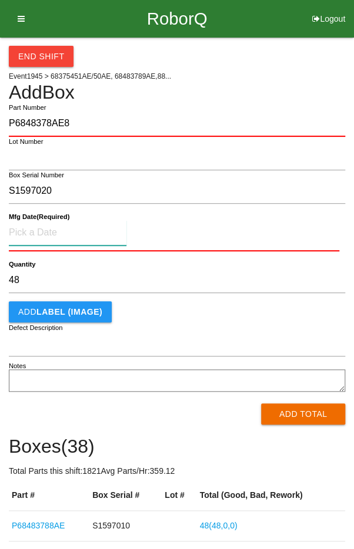
click at [37, 234] on input at bounding box center [67, 232] width 117 height 25
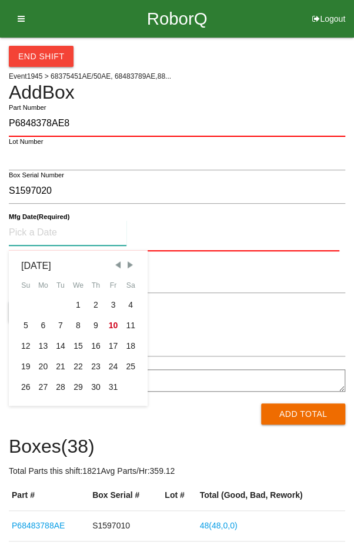
click at [121, 264] on span "Previous Month" at bounding box center [117, 265] width 11 height 11
click at [117, 264] on span "Previous Month" at bounding box center [117, 265] width 11 height 11
click at [117, 266] on span "Previous Month" at bounding box center [117, 265] width 11 height 11
click at [92, 327] on div "10" at bounding box center [96, 325] width 18 height 21
type input "[DATE]"
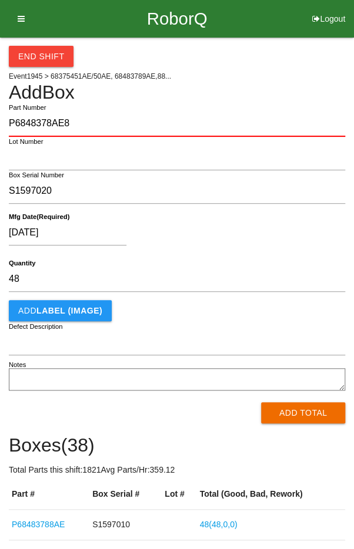
click at [248, 234] on div "[DATE]" at bounding box center [174, 235] width 330 height 30
click at [299, 412] on button "Add Total" at bounding box center [303, 412] width 84 height 21
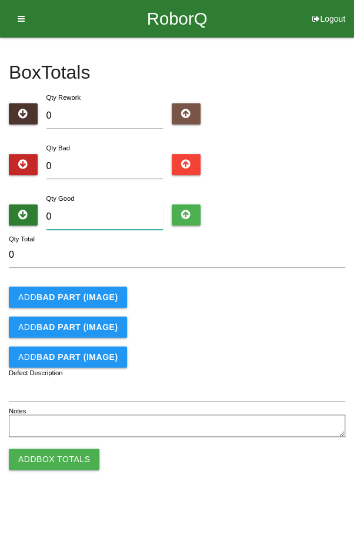
click at [113, 213] on input "0" at bounding box center [104, 216] width 117 height 25
type input "4"
type input "48"
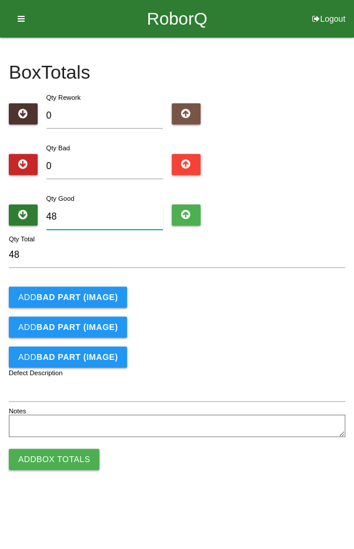
type input "48"
click at [290, 298] on div "Add BAD PART (IMAGE)" at bounding box center [177, 297] width 336 height 21
click at [56, 458] on button "Add Box Totals" at bounding box center [54, 459] width 90 height 21
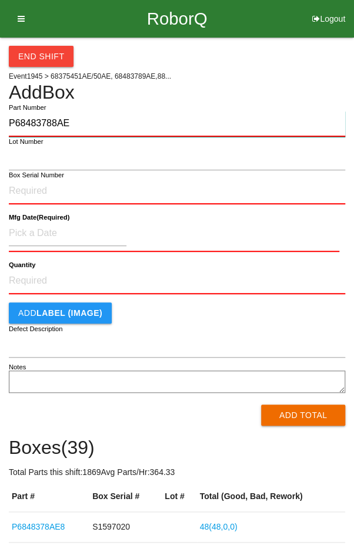
type input "P68483788AE"
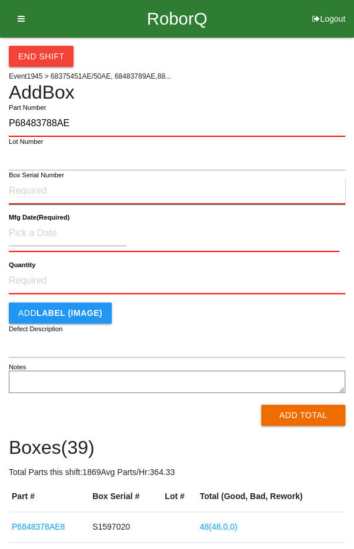
click at [19, 186] on input "Box Serial Number" at bounding box center [177, 192] width 336 height 26
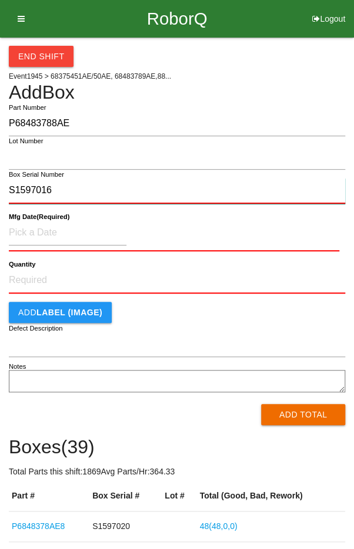
type input "S1597016"
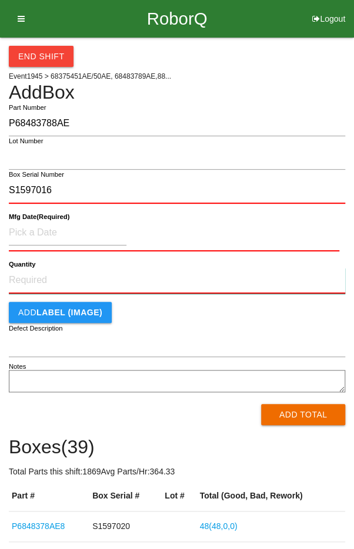
click at [25, 281] on input "Quantity" at bounding box center [177, 281] width 336 height 26
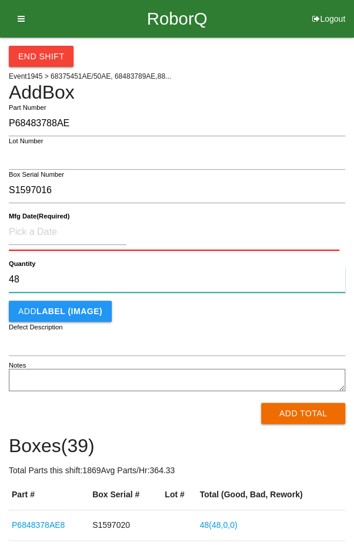
type input "48"
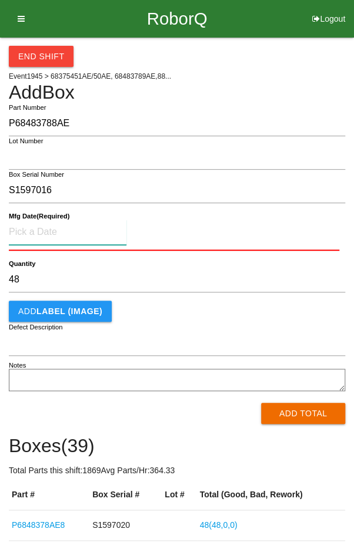
click at [40, 221] on input at bounding box center [67, 232] width 117 height 25
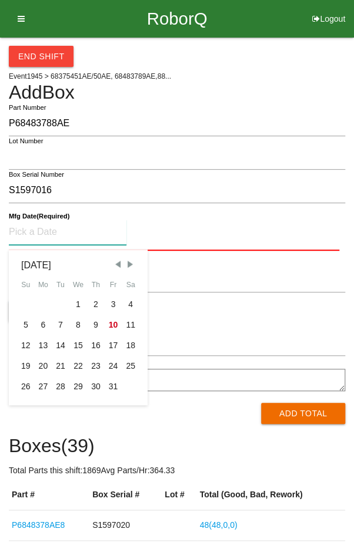
click at [115, 264] on span "Previous Month" at bounding box center [117, 264] width 11 height 11
click at [117, 265] on span "Previous Month" at bounding box center [117, 264] width 11 height 11
click at [117, 264] on span "Previous Month" at bounding box center [117, 264] width 11 height 11
click at [96, 322] on div "10" at bounding box center [96, 325] width 18 height 21
type input "[DATE]"
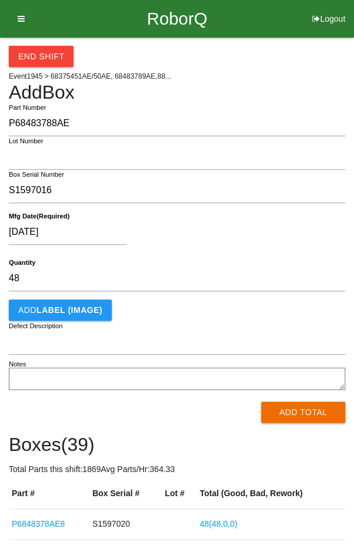
click at [201, 238] on div "[DATE]" at bounding box center [174, 235] width 330 height 30
click at [301, 414] on button "Add Total" at bounding box center [303, 412] width 84 height 21
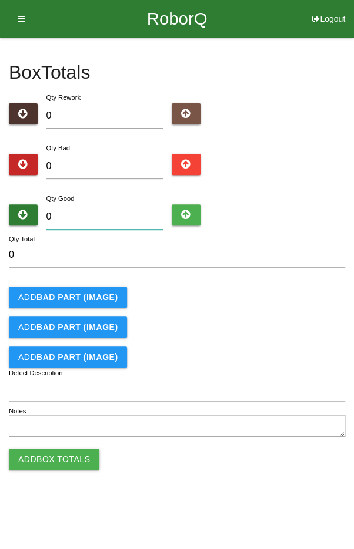
click at [103, 213] on input "0" at bounding box center [104, 216] width 117 height 25
type input "4"
type input "48"
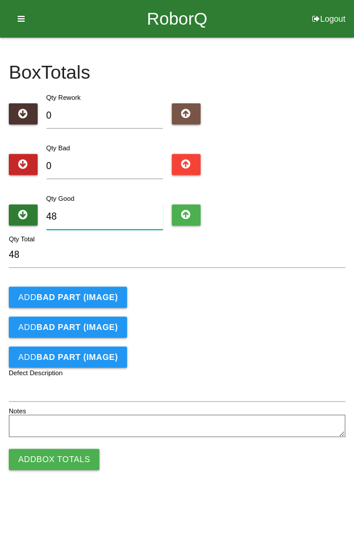
type input "48"
click at [300, 315] on form "48 Qty Total Add BAD PART (IMAGE) Add BAD PART (IMAGE) Add BAD PART (IMAGE) Def…" at bounding box center [177, 342] width 336 height 198
click at [62, 460] on button "Add Box Totals" at bounding box center [54, 459] width 90 height 21
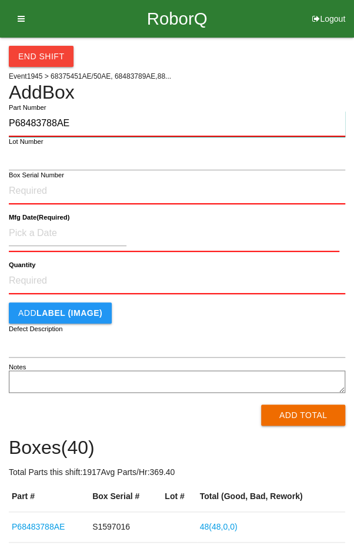
type input "P68483788AE"
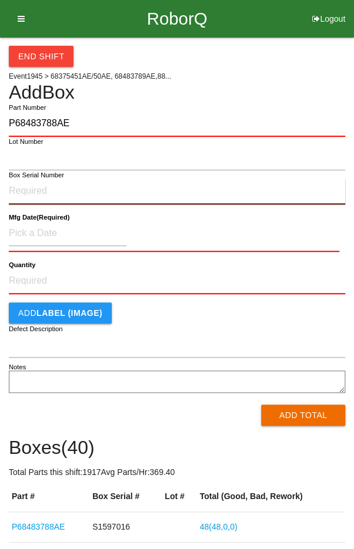
click at [30, 193] on input "Box Serial Number" at bounding box center [177, 192] width 336 height 26
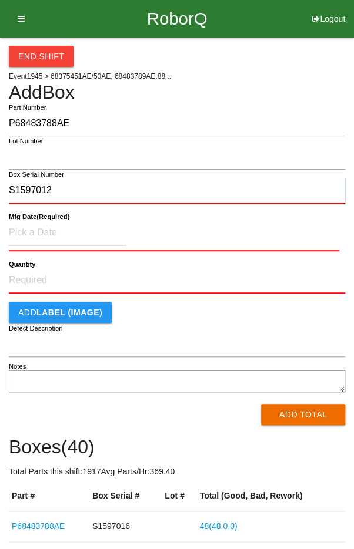
type input "S1597012"
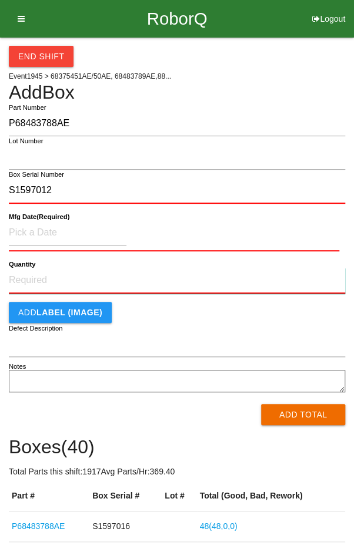
click at [43, 278] on input "Quantity" at bounding box center [177, 281] width 336 height 26
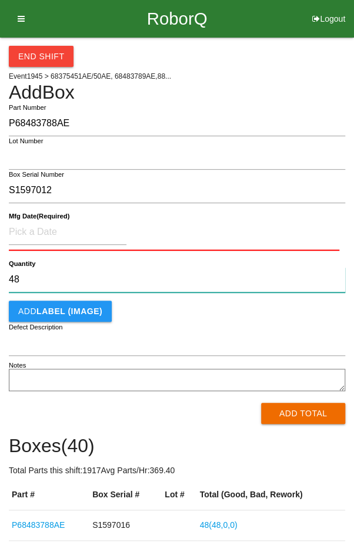
type input "48"
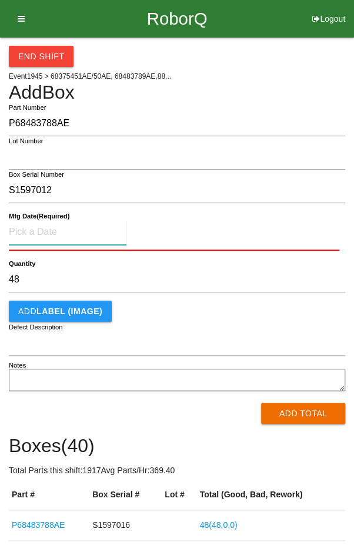
click at [39, 230] on input at bounding box center [67, 232] width 117 height 25
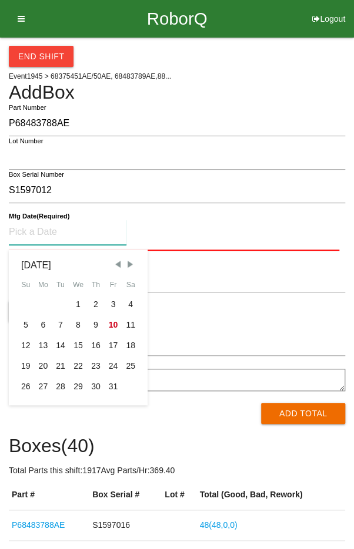
click at [119, 266] on span "Previous Month" at bounding box center [117, 264] width 11 height 11
click at [117, 263] on span "Previous Month" at bounding box center [117, 264] width 11 height 11
click at [117, 267] on span "Previous Month" at bounding box center [117, 264] width 11 height 11
click at [92, 329] on div "10" at bounding box center [96, 325] width 18 height 21
type input "[DATE]"
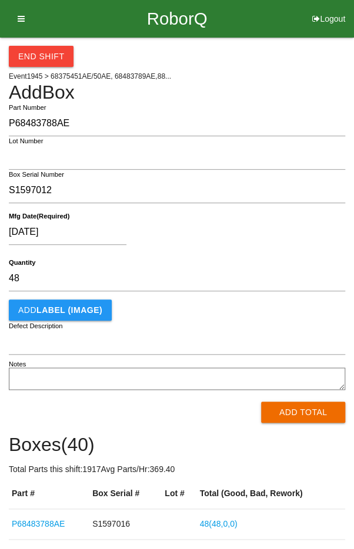
click at [220, 243] on div "[DATE]" at bounding box center [174, 235] width 330 height 30
click at [312, 410] on button "Add Total" at bounding box center [303, 412] width 84 height 21
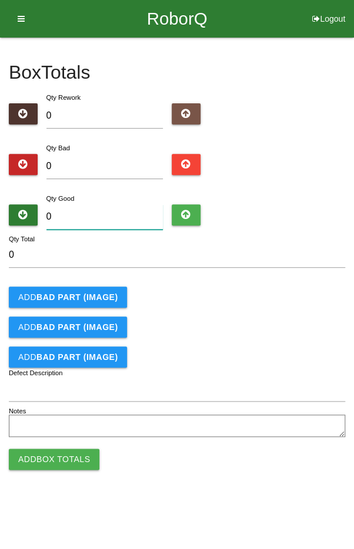
click at [112, 217] on input "0" at bounding box center [104, 216] width 117 height 25
type input "4"
type input "48"
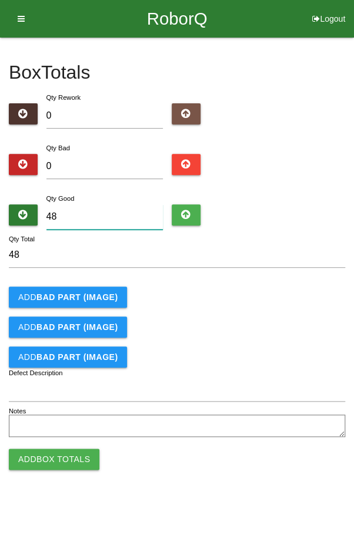
type input "48"
click at [285, 293] on div "Add BAD PART (IMAGE)" at bounding box center [177, 297] width 336 height 21
click at [58, 455] on button "Add Box Totals" at bounding box center [54, 459] width 90 height 21
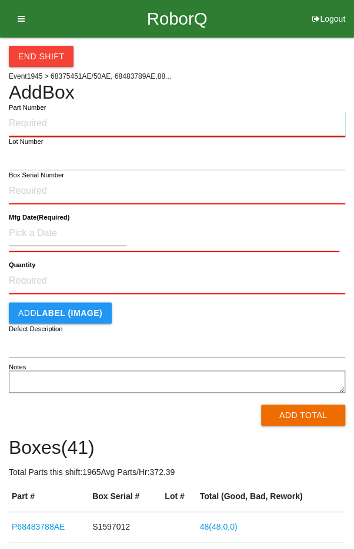
click at [51, 119] on input "Part Number" at bounding box center [177, 124] width 336 height 26
click at [45, 119] on input "Q48" at bounding box center [177, 124] width 336 height 26
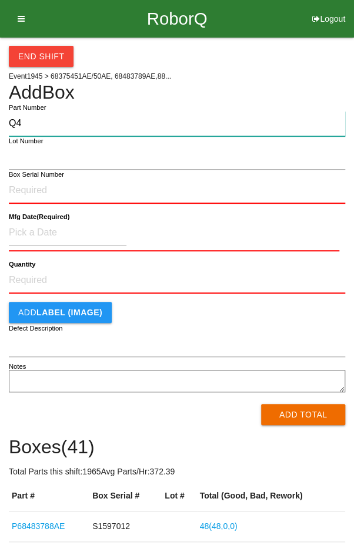
type input "Q"
type input "P68483788AE"
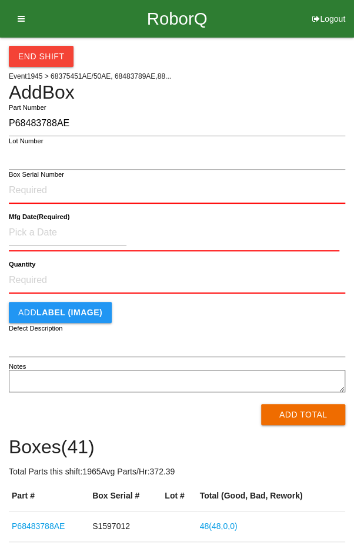
click at [33, 176] on label "Box Serial Number" at bounding box center [36, 175] width 55 height 10
click at [33, 178] on input "Box Serial Number" at bounding box center [177, 191] width 336 height 26
type input "S1597048"
click at [58, 277] on input "Quantity" at bounding box center [177, 281] width 336 height 26
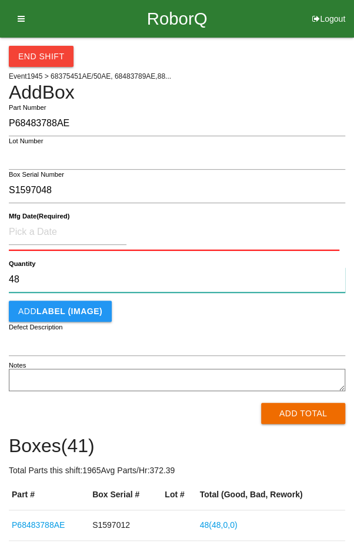
type input "48"
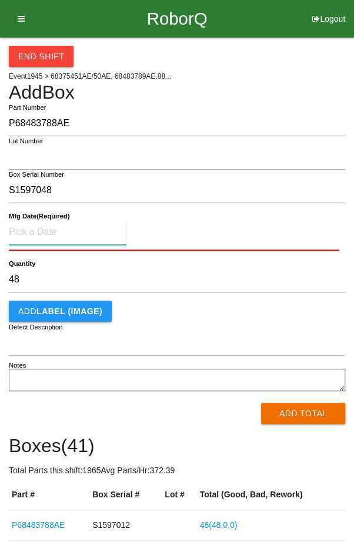
click at [50, 237] on input at bounding box center [67, 232] width 117 height 25
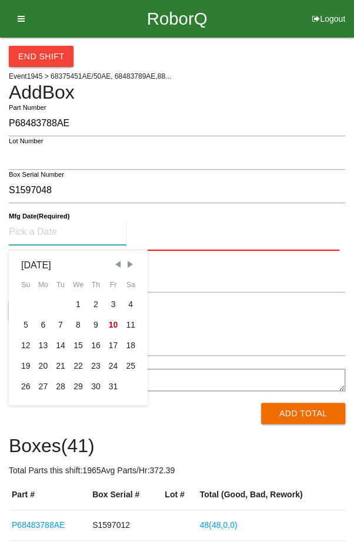
click at [117, 267] on span "Previous Month" at bounding box center [117, 264] width 11 height 11
click at [77, 324] on div "10" at bounding box center [78, 325] width 18 height 21
type input "[DATE]"
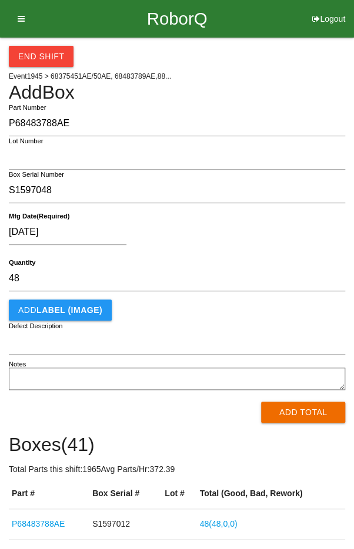
click at [243, 237] on div "[DATE]" at bounding box center [174, 235] width 330 height 30
click at [310, 412] on button "Add Total" at bounding box center [303, 412] width 84 height 21
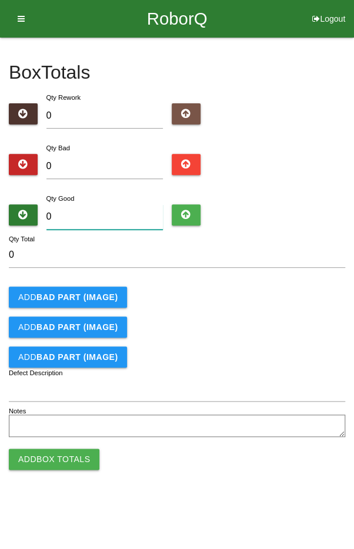
click at [99, 211] on input "0" at bounding box center [104, 216] width 117 height 25
type input "4"
type input "48"
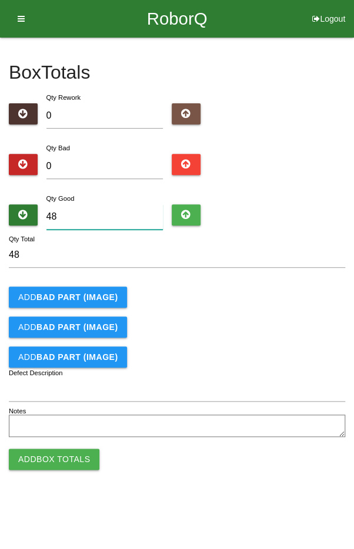
type input "48"
click at [311, 317] on div "Add BAD PART (IMAGE)" at bounding box center [177, 327] width 336 height 21
click at [56, 462] on button "Add Box Totals" at bounding box center [54, 459] width 90 height 21
